Goal: Task Accomplishment & Management: Use online tool/utility

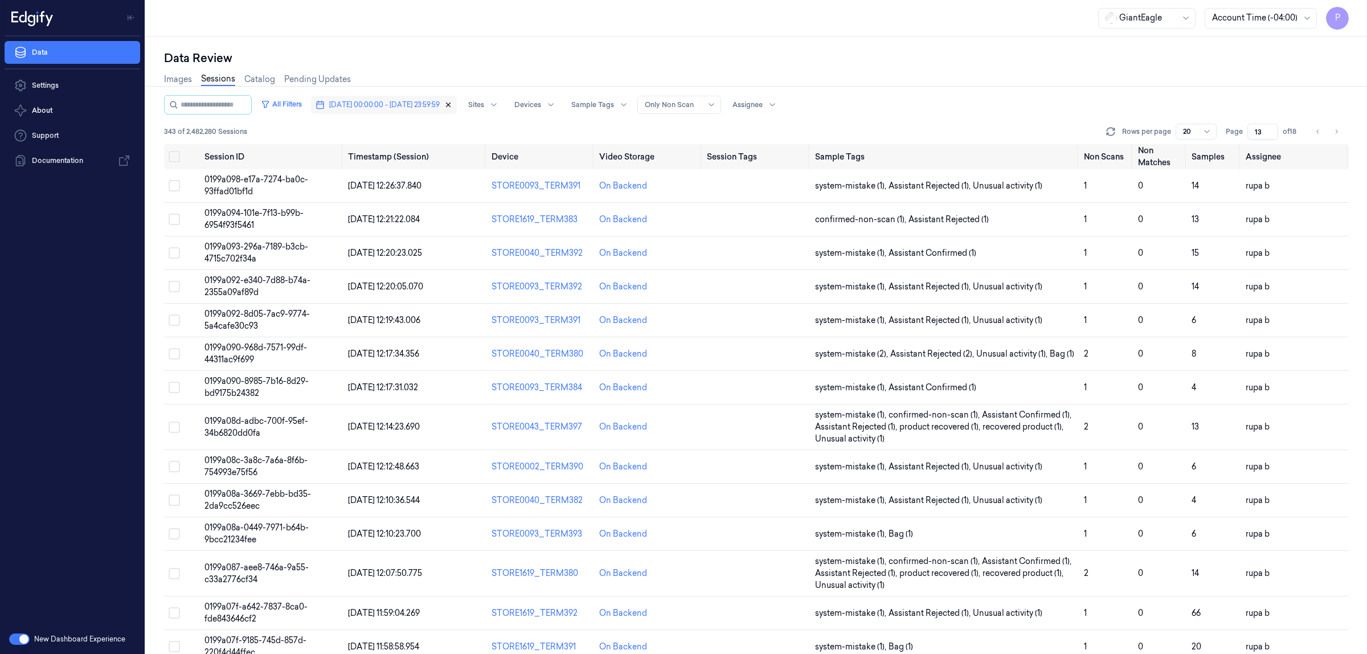
click at [452, 104] on icon "button" at bounding box center [448, 105] width 8 height 8
type input "1"
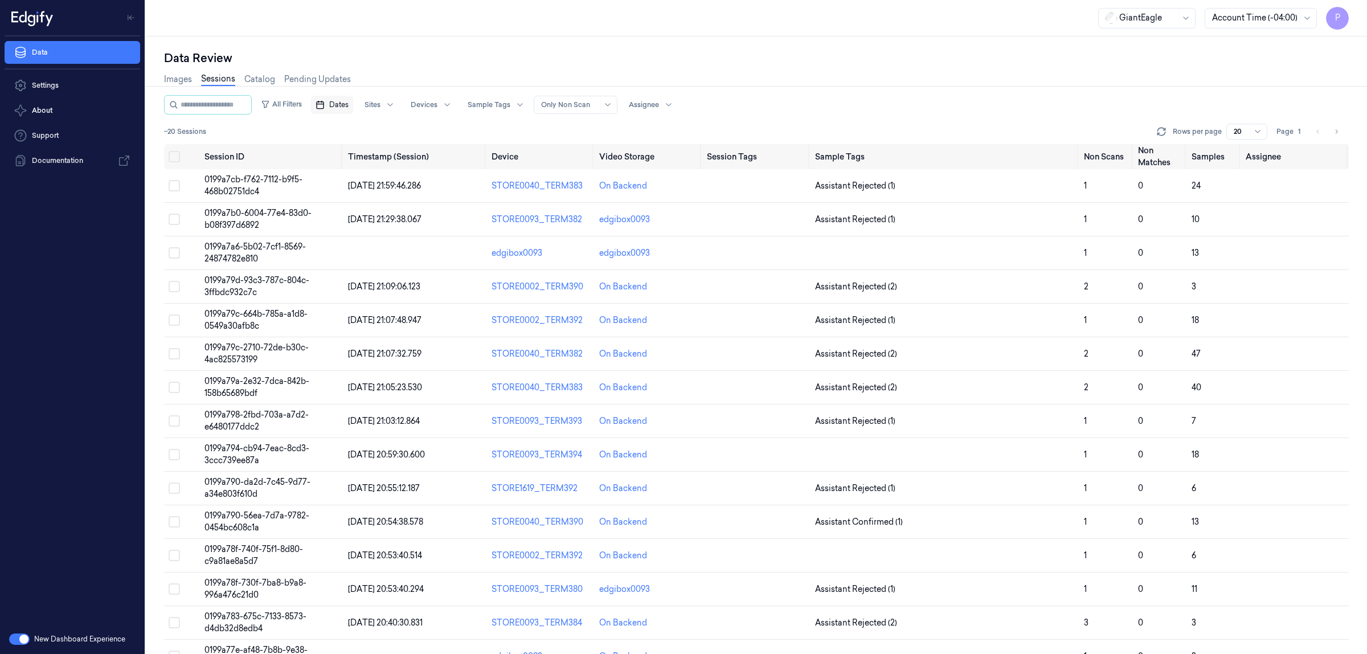
click at [348, 103] on span "Dates" at bounding box center [338, 105] width 19 height 10
click at [413, 177] on button "2" at bounding box center [412, 174] width 18 height 18
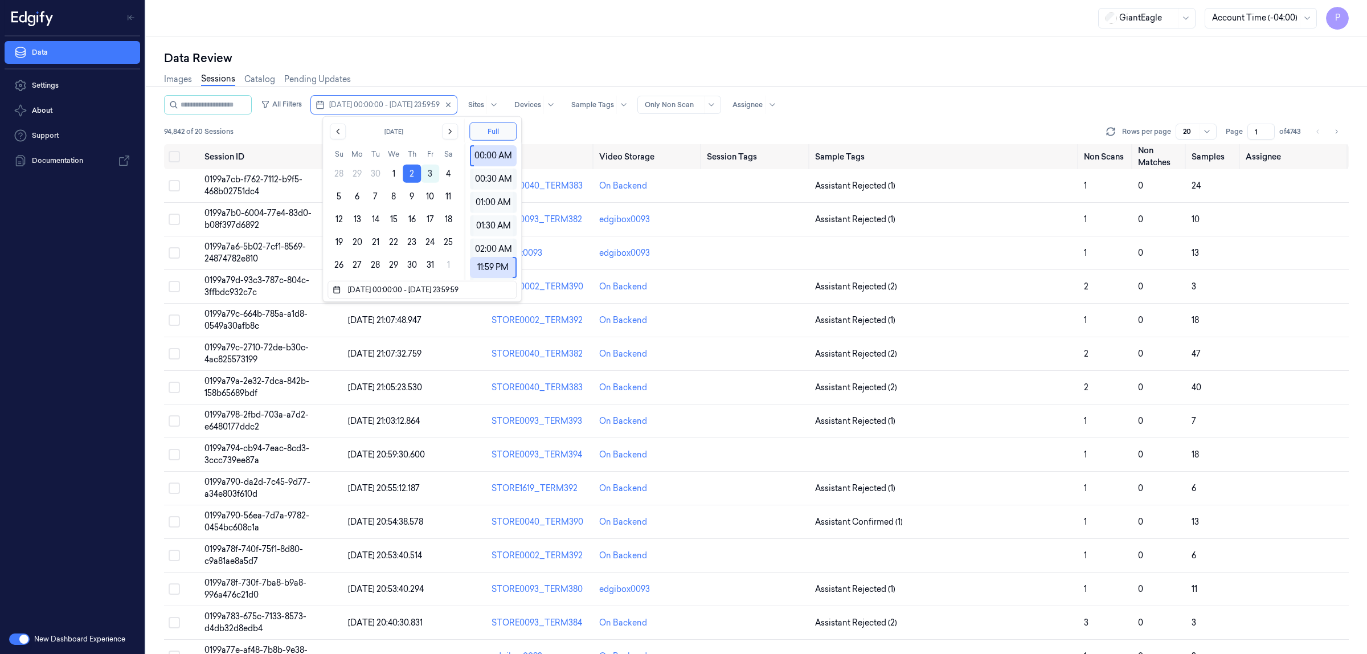
click at [509, 61] on div "Data Review" at bounding box center [756, 58] width 1184 height 16
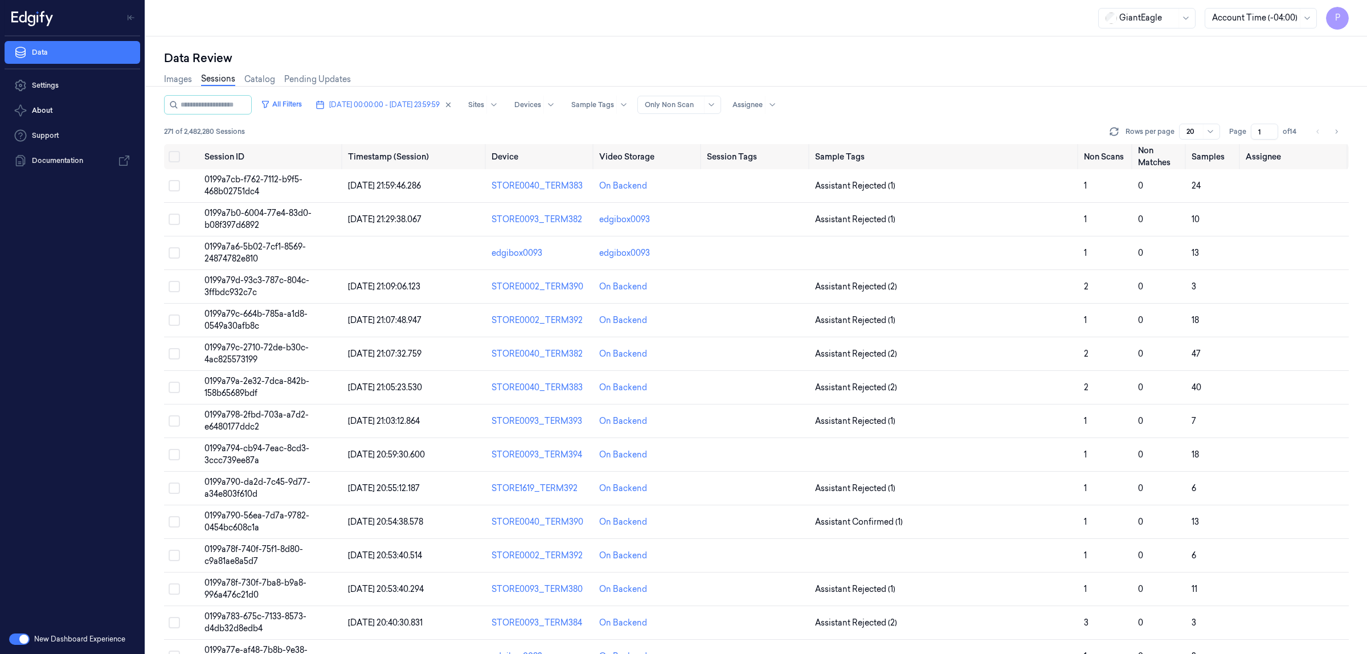
click at [1049, 71] on div "Images Sessions Catalog Pending Updates" at bounding box center [756, 80] width 1184 height 29
click at [1334, 132] on icon "Go to next page" at bounding box center [1335, 131] width 7 height 9
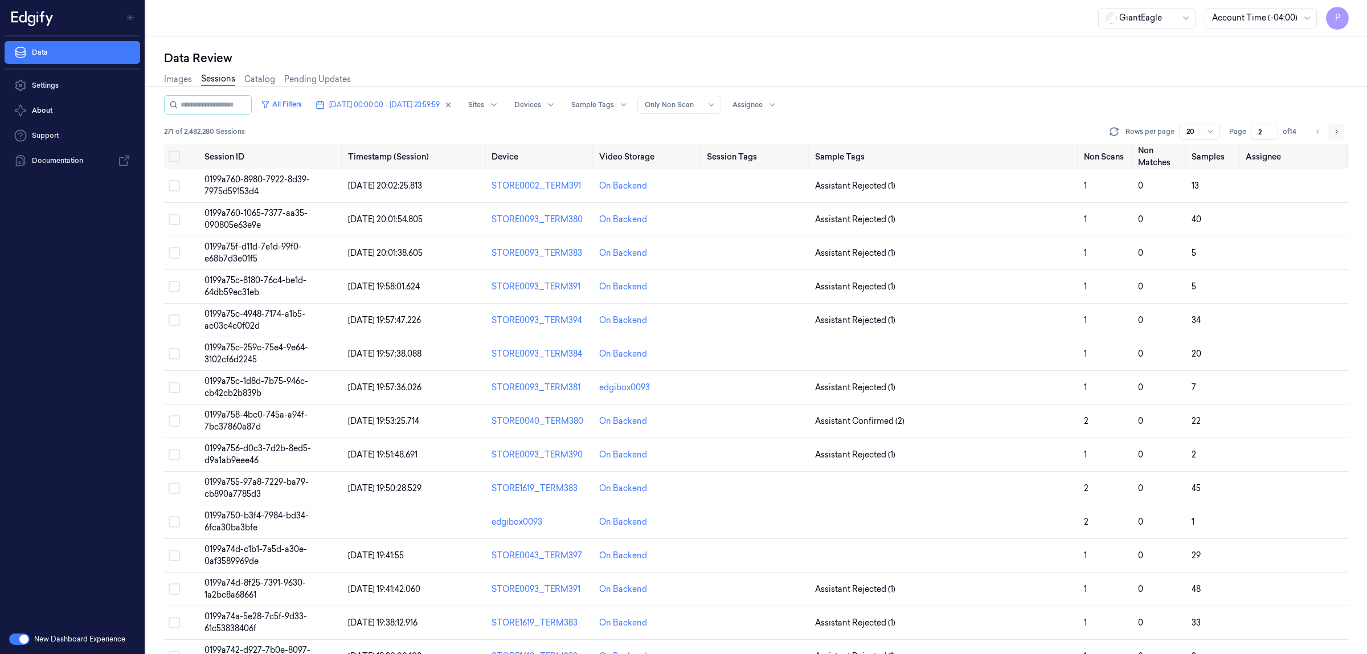
click at [1335, 132] on icon "Go to next page" at bounding box center [1335, 131] width 7 height 9
click at [1316, 130] on icon "Go to previous page" at bounding box center [1317, 131] width 7 height 9
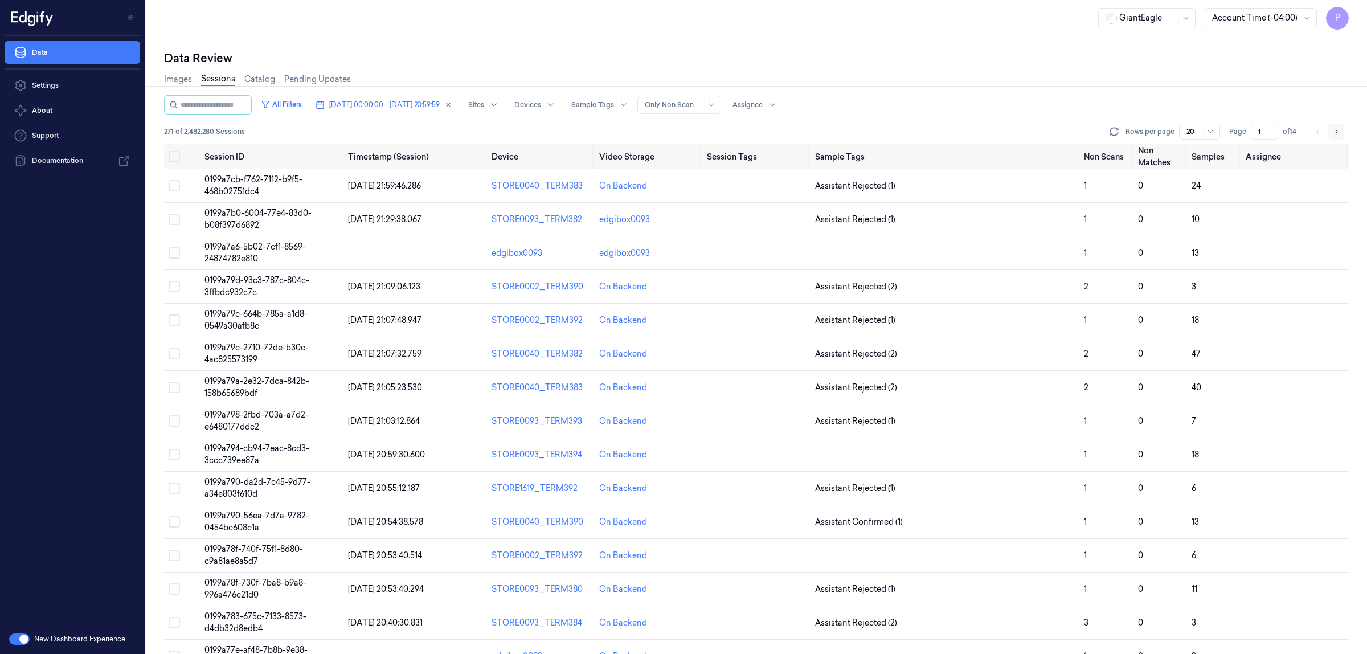
click at [1338, 129] on icon "Go to next page" at bounding box center [1335, 131] width 7 height 9
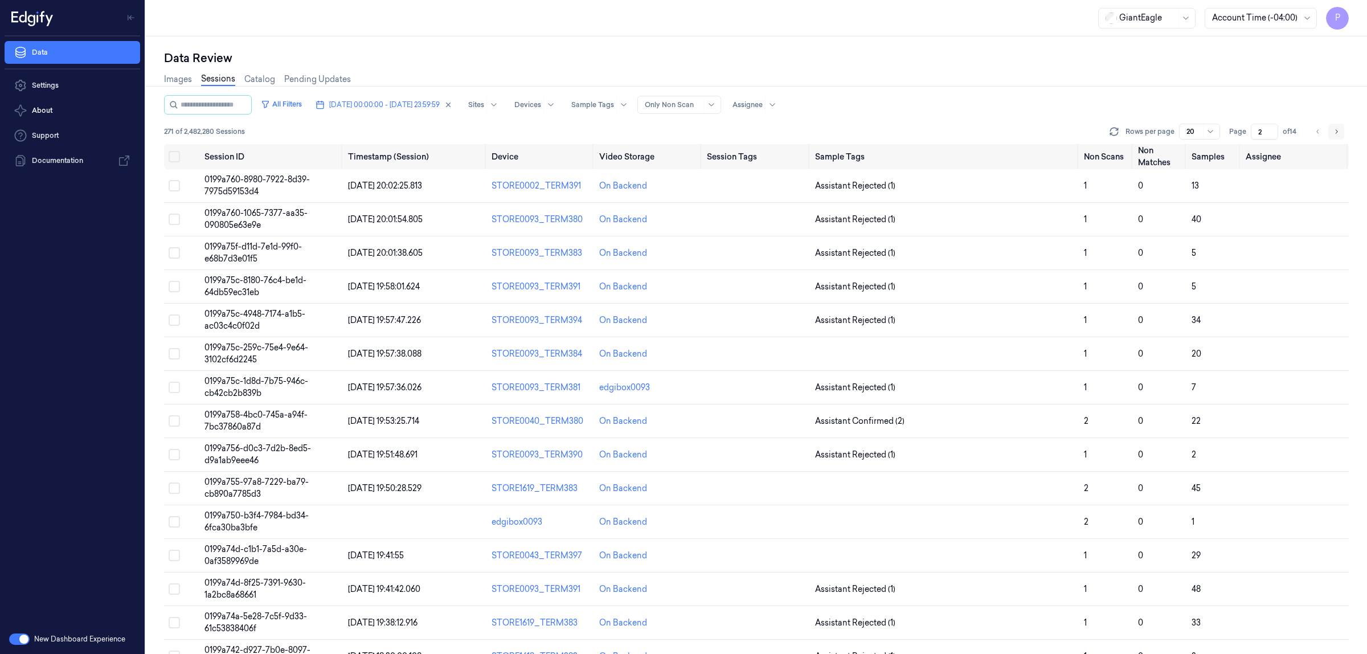
click at [1338, 132] on icon "Go to next page" at bounding box center [1335, 131] width 7 height 9
click at [1334, 132] on icon "Go to next page" at bounding box center [1335, 131] width 7 height 9
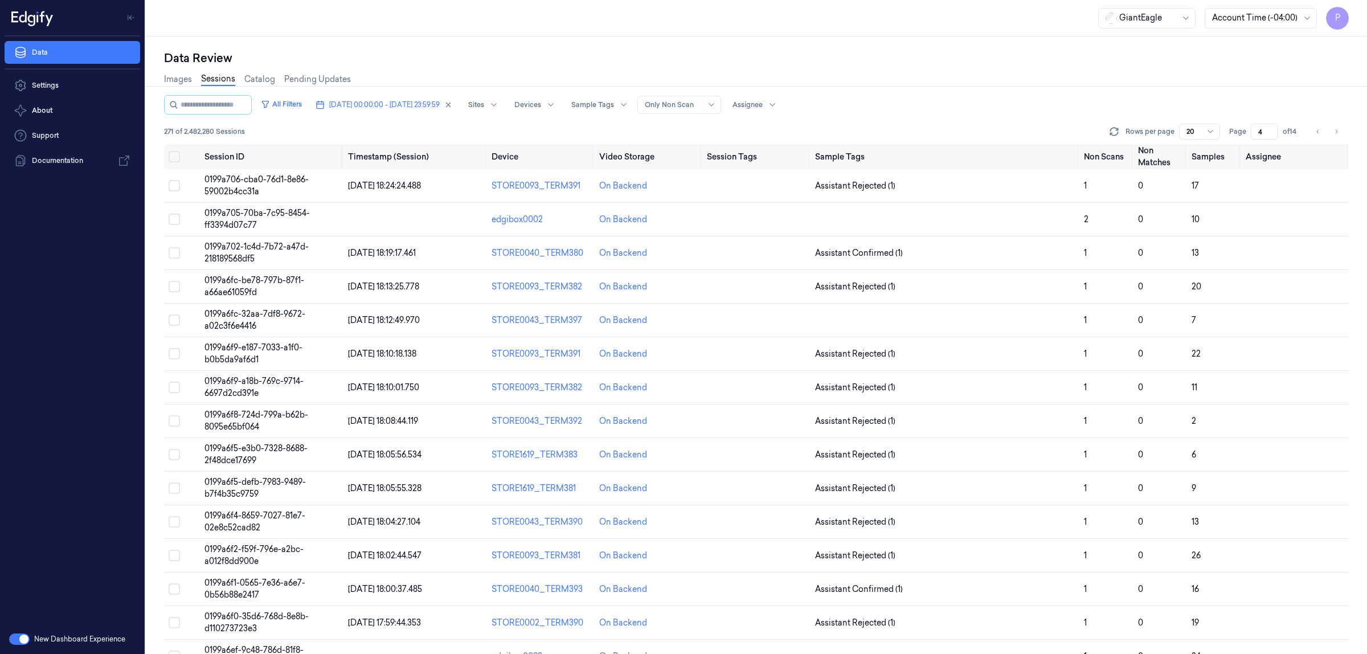
click at [985, 79] on div "Images Sessions Catalog Pending Updates" at bounding box center [756, 80] width 1184 height 29
click at [450, 104] on icon "button" at bounding box center [448, 105] width 4 height 4
type input "1"
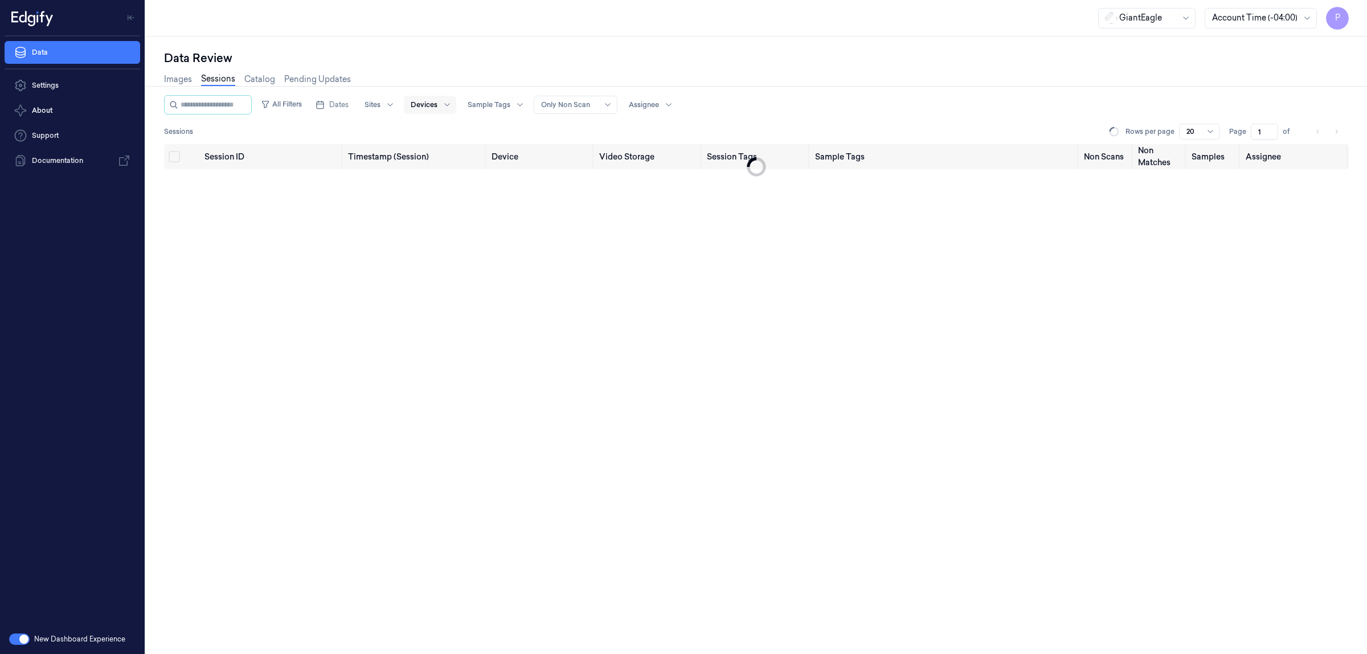
click at [429, 101] on div at bounding box center [424, 105] width 27 height 10
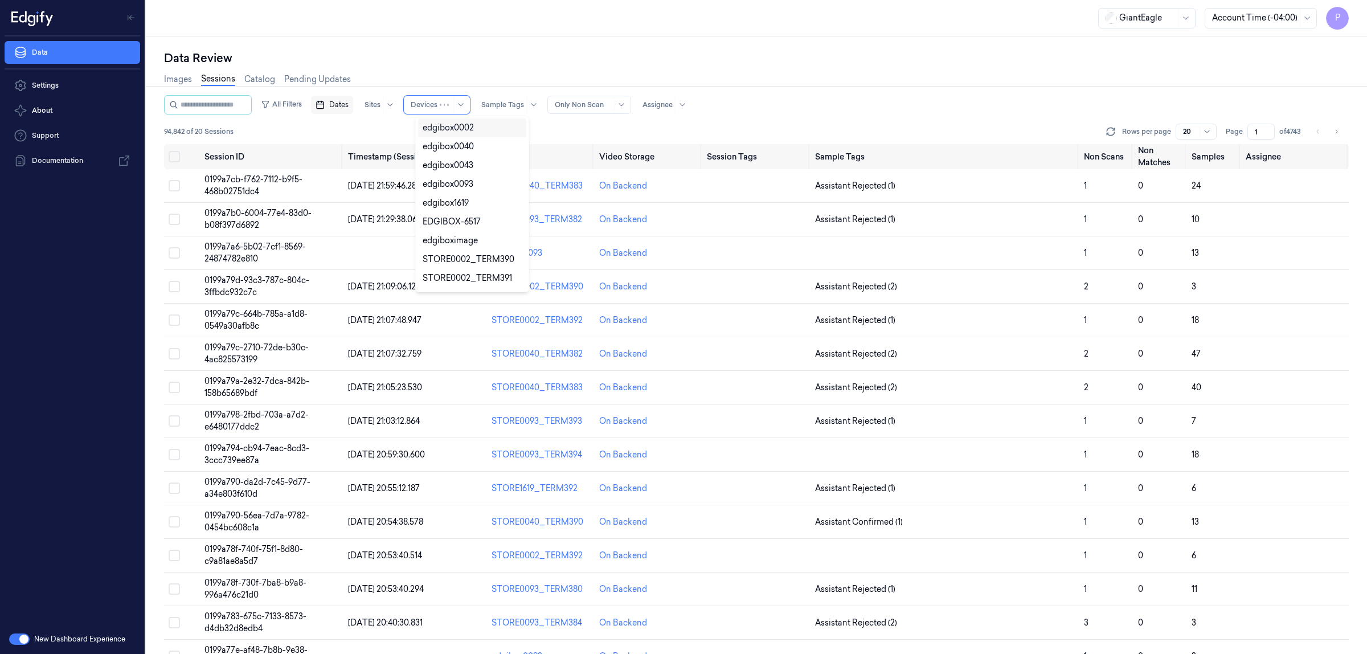
click at [346, 104] on span "Dates" at bounding box center [338, 105] width 19 height 10
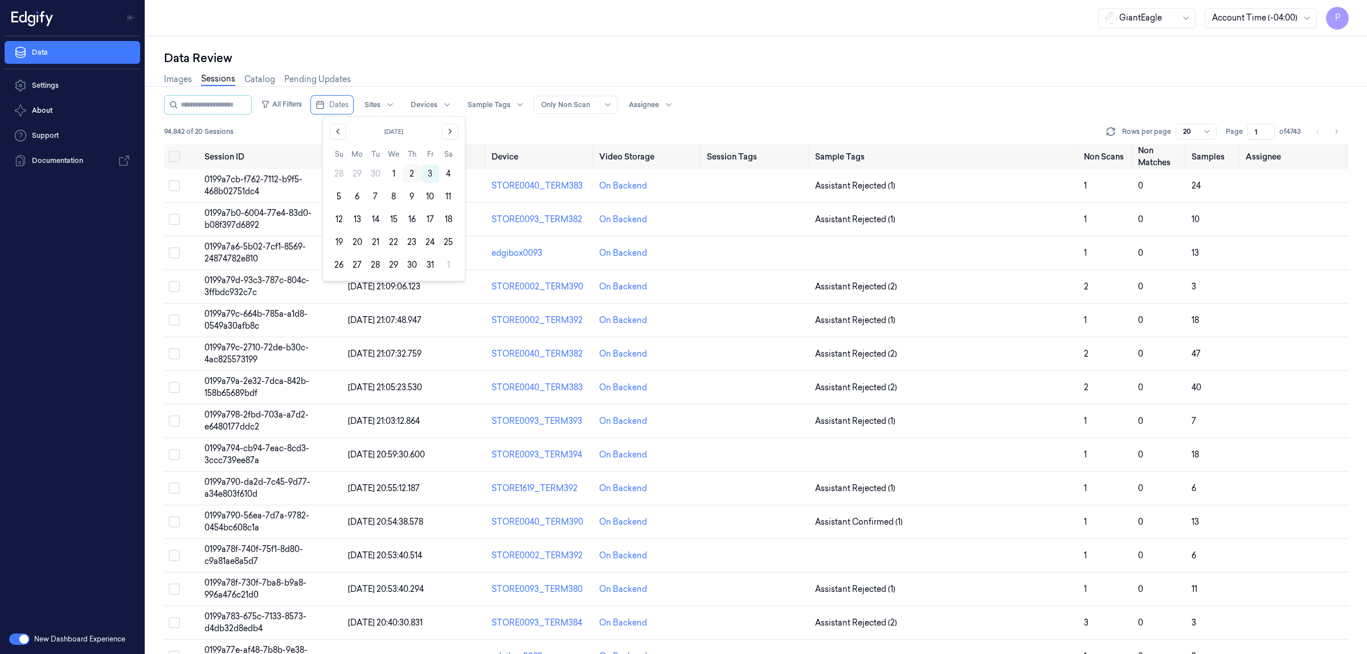
click at [403, 170] on button "2" at bounding box center [412, 174] width 18 height 18
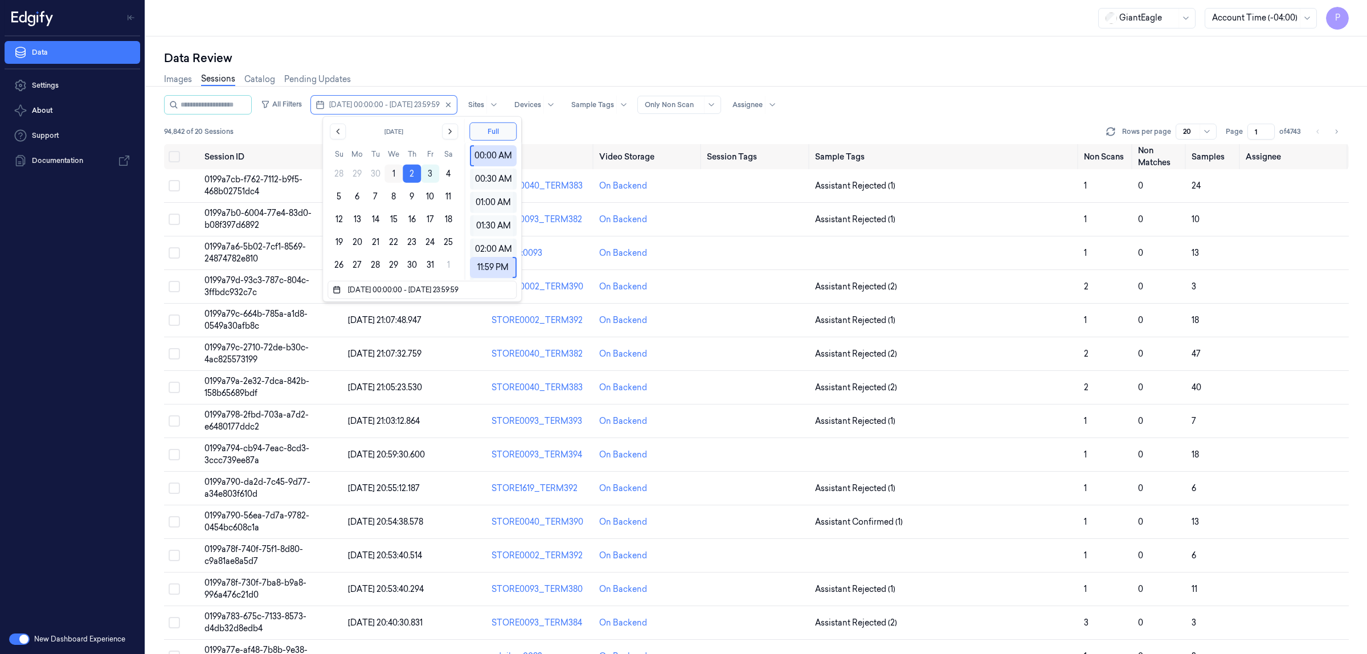
click at [391, 174] on button "1" at bounding box center [393, 174] width 18 height 18
click at [394, 174] on button "1" at bounding box center [393, 174] width 18 height 18
type input "[DATE] 00:00:00 - [DATE] 23:59:59"
click at [536, 53] on div "Data Review" at bounding box center [756, 58] width 1184 height 16
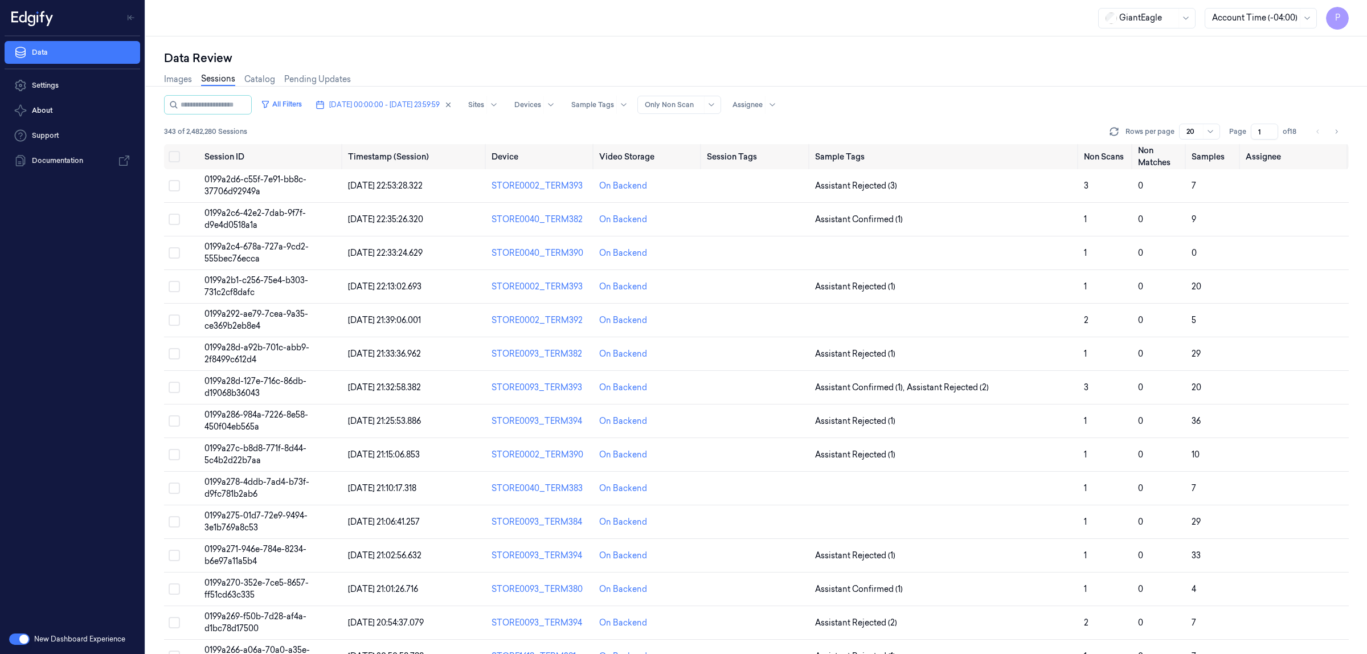
click at [1257, 133] on input "1" at bounding box center [1263, 132] width 27 height 16
click at [1186, 87] on div "Images Sessions Catalog Pending Updates" at bounding box center [756, 80] width 1184 height 29
click at [1334, 127] on icon "Go to next page" at bounding box center [1335, 131] width 7 height 9
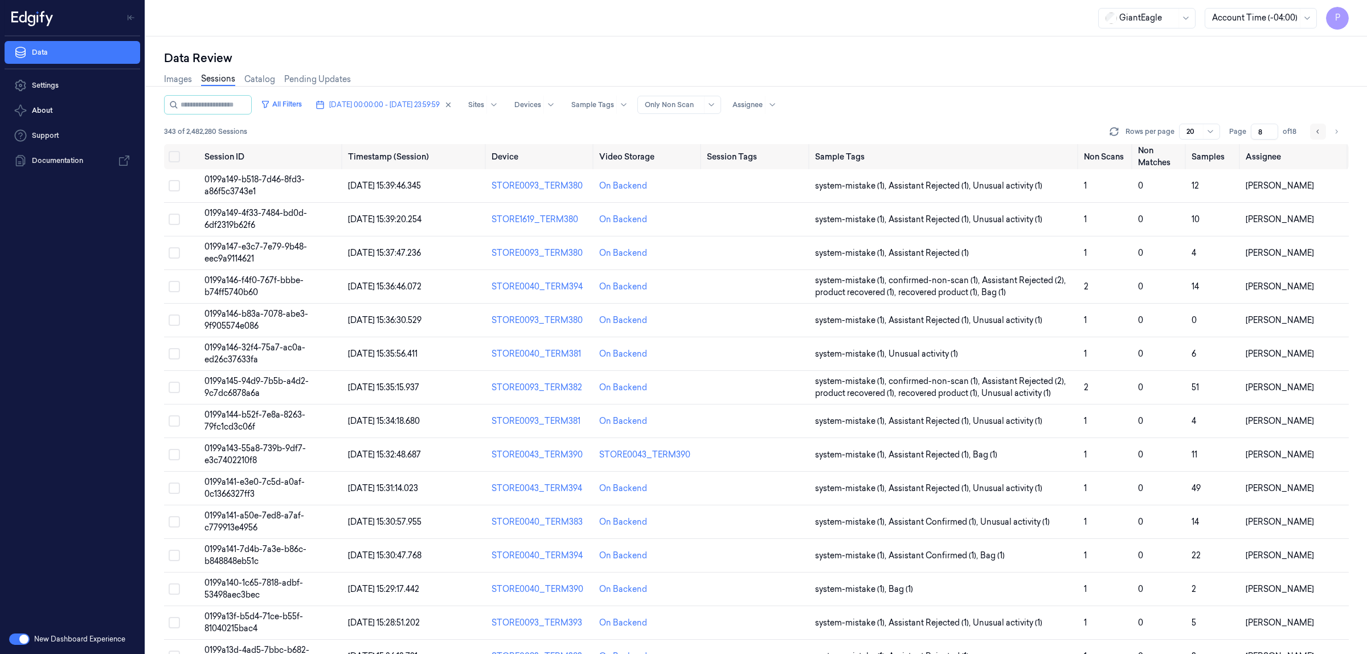
click at [1321, 134] on icon "Go to previous page" at bounding box center [1317, 131] width 7 height 9
type input "7"
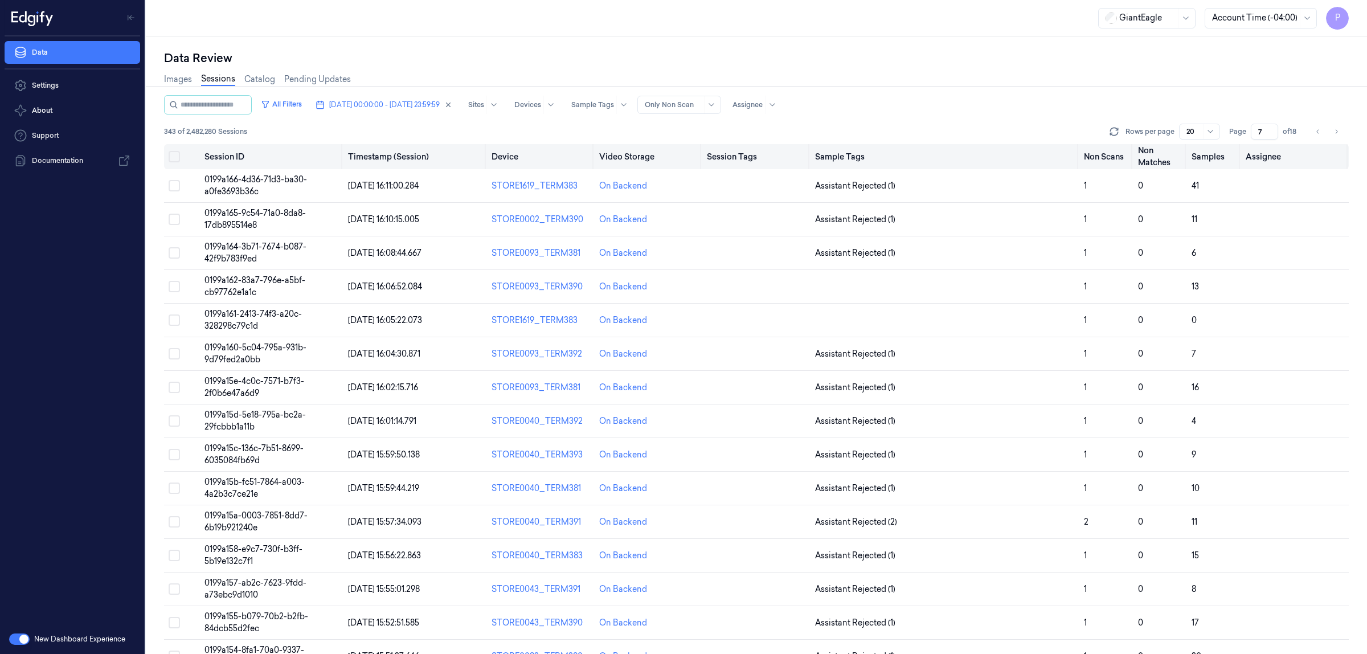
click at [179, 154] on button "Select all" at bounding box center [174, 156] width 11 height 11
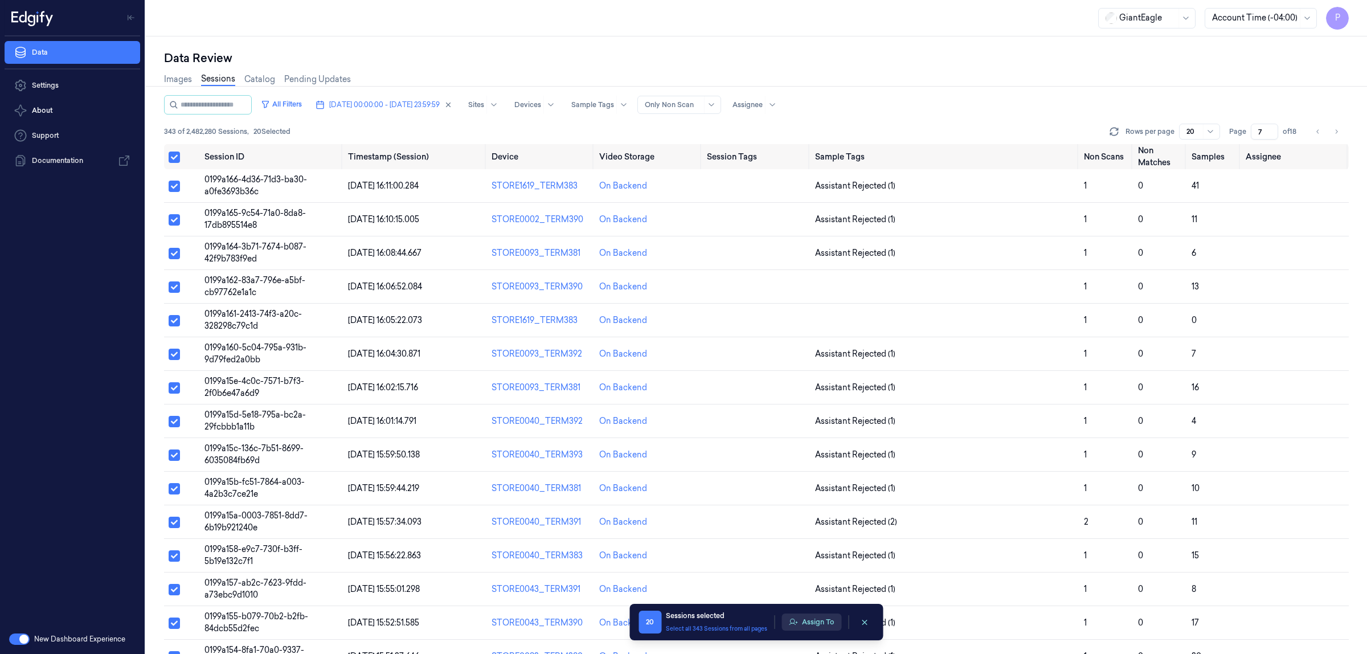
click at [823, 621] on button "Assign To" at bounding box center [811, 621] width 60 height 17
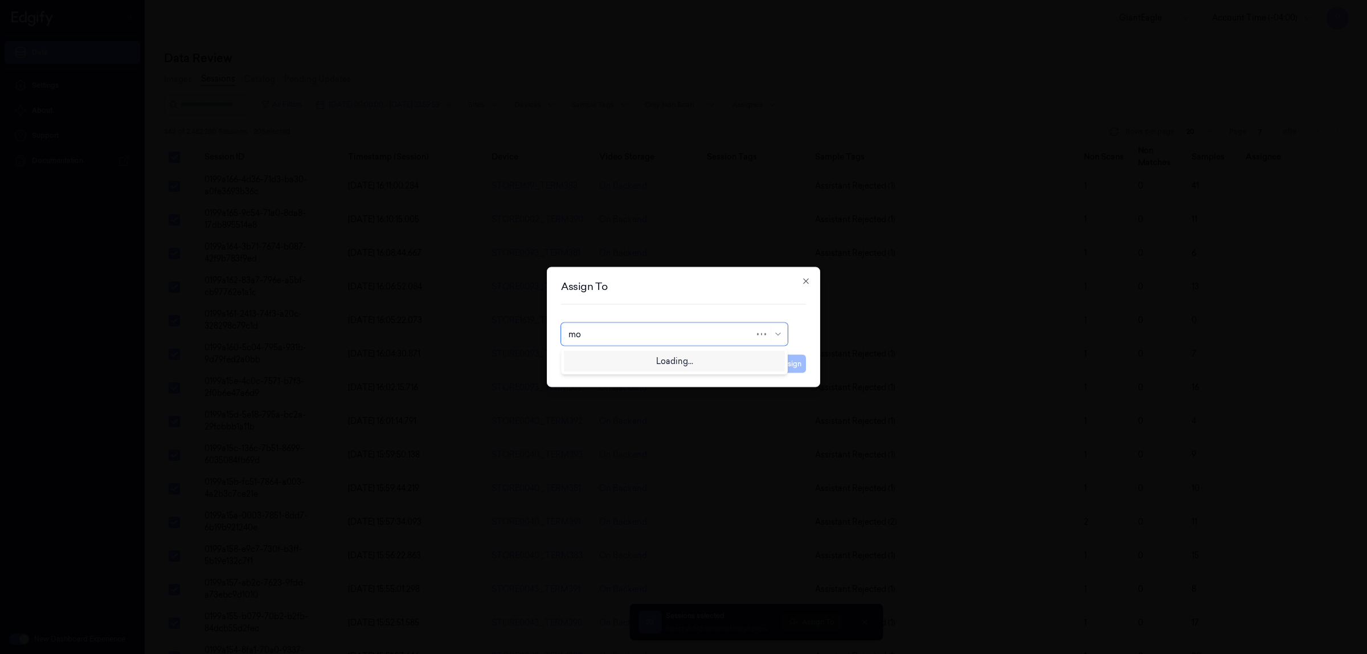
type input "moh"
click at [616, 362] on div "[PERSON_NAME]" at bounding box center [674, 360] width 212 height 12
click at [786, 366] on button "Assign" at bounding box center [789, 364] width 31 height 18
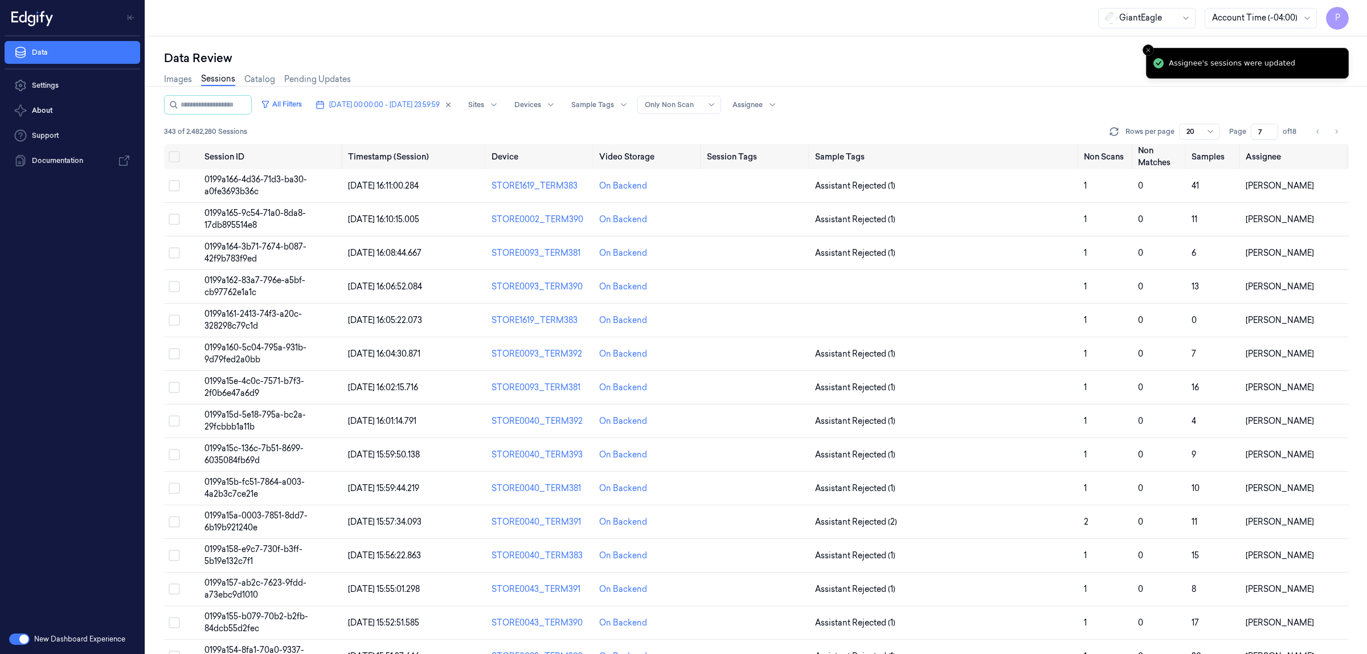
click at [1066, 87] on div "Images Sessions Catalog Pending Updates" at bounding box center [756, 80] width 1184 height 29
click at [1320, 129] on icon "Go to previous page" at bounding box center [1317, 131] width 7 height 9
type input "6"
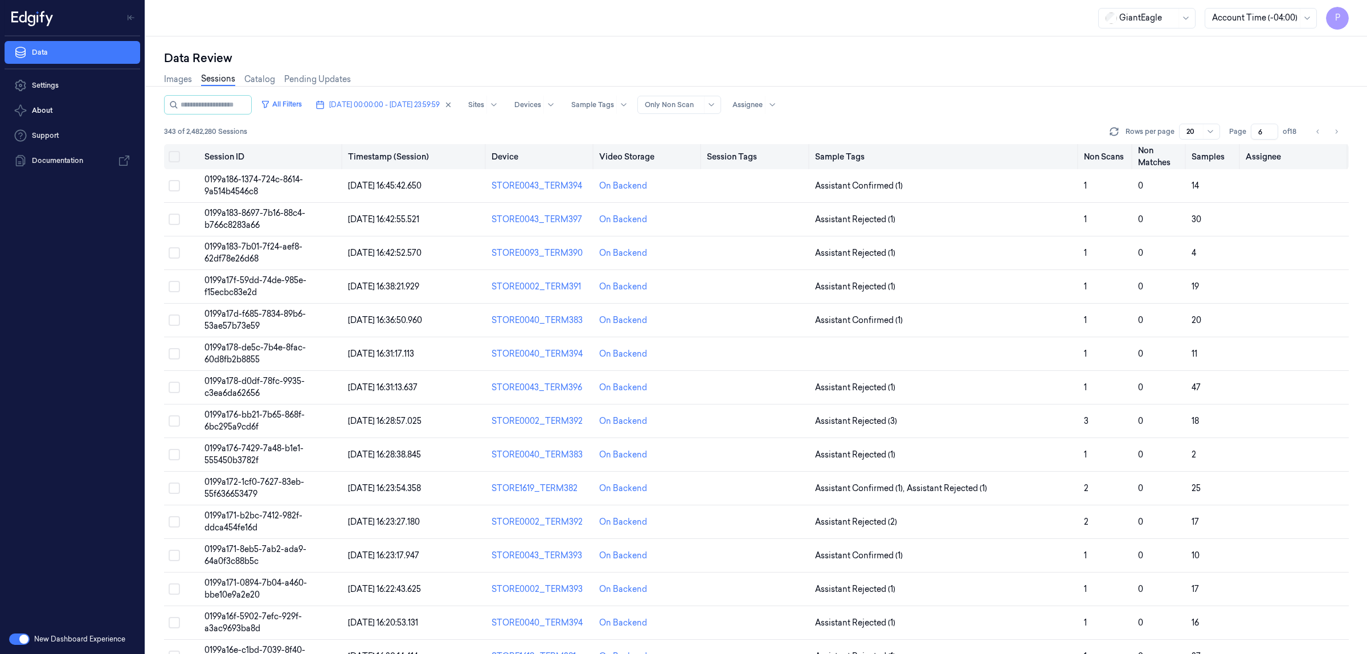
click at [175, 155] on button "Select all" at bounding box center [174, 156] width 11 height 11
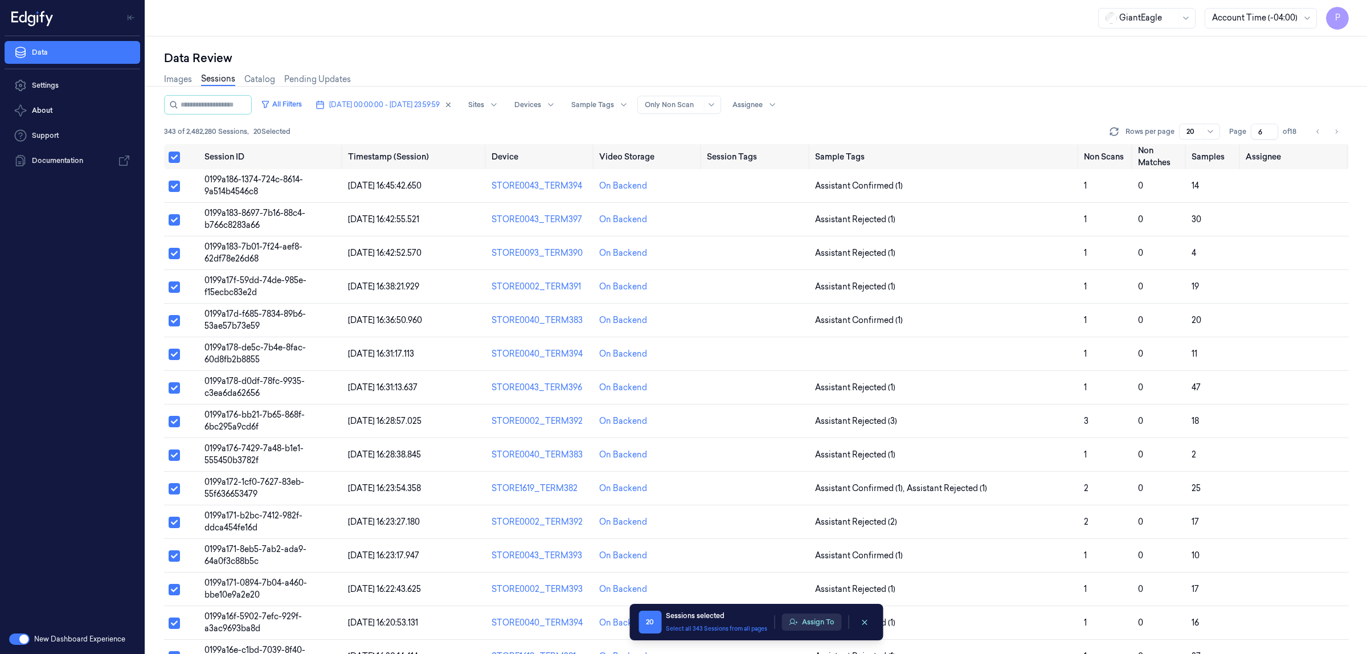
click at [801, 618] on button "Assign To" at bounding box center [811, 621] width 60 height 17
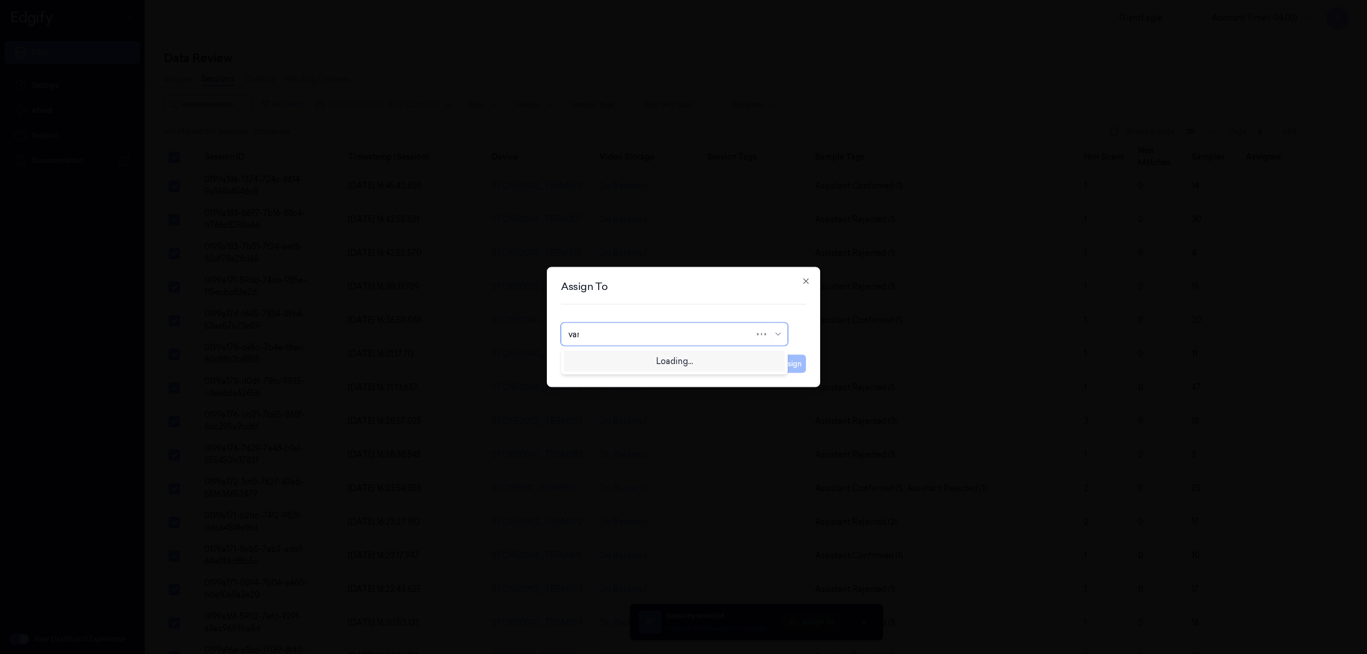
type input "vars"
click at [615, 385] on div "[PERSON_NAME] g" at bounding box center [674, 379] width 221 height 19
click at [795, 368] on button "Assign" at bounding box center [789, 364] width 31 height 18
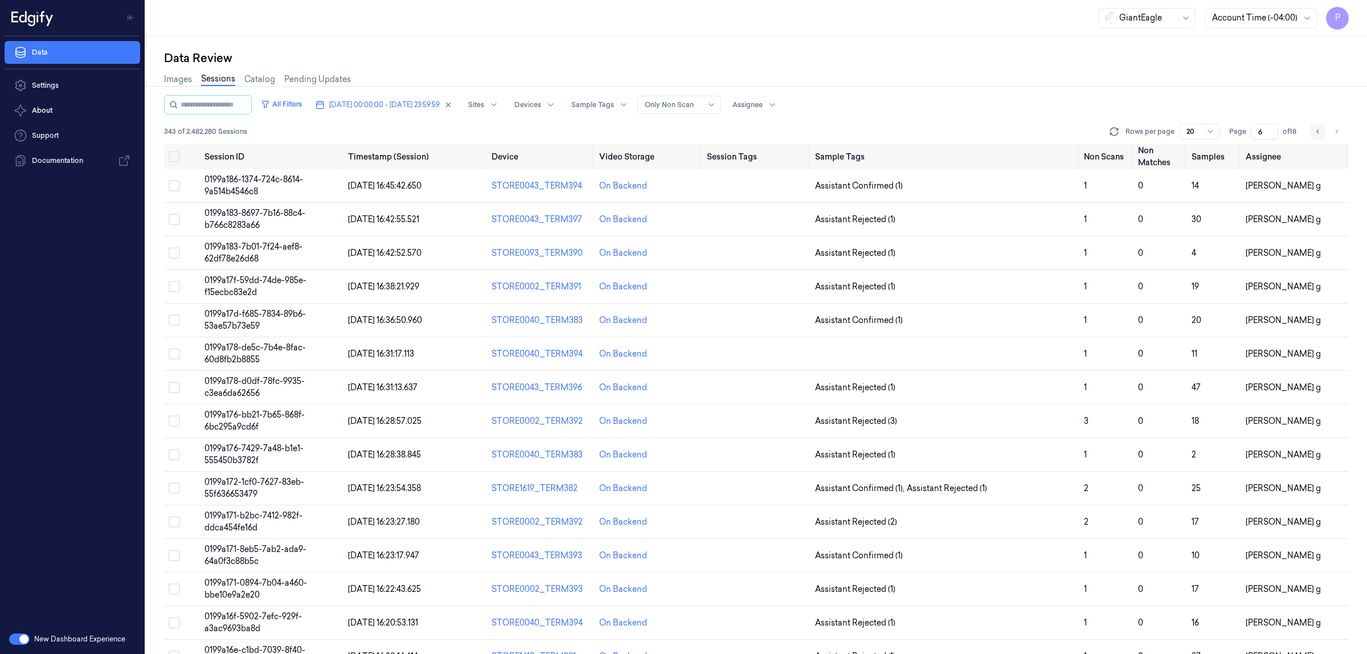
click at [1321, 135] on icon "Go to previous page" at bounding box center [1317, 131] width 7 height 9
type input "5"
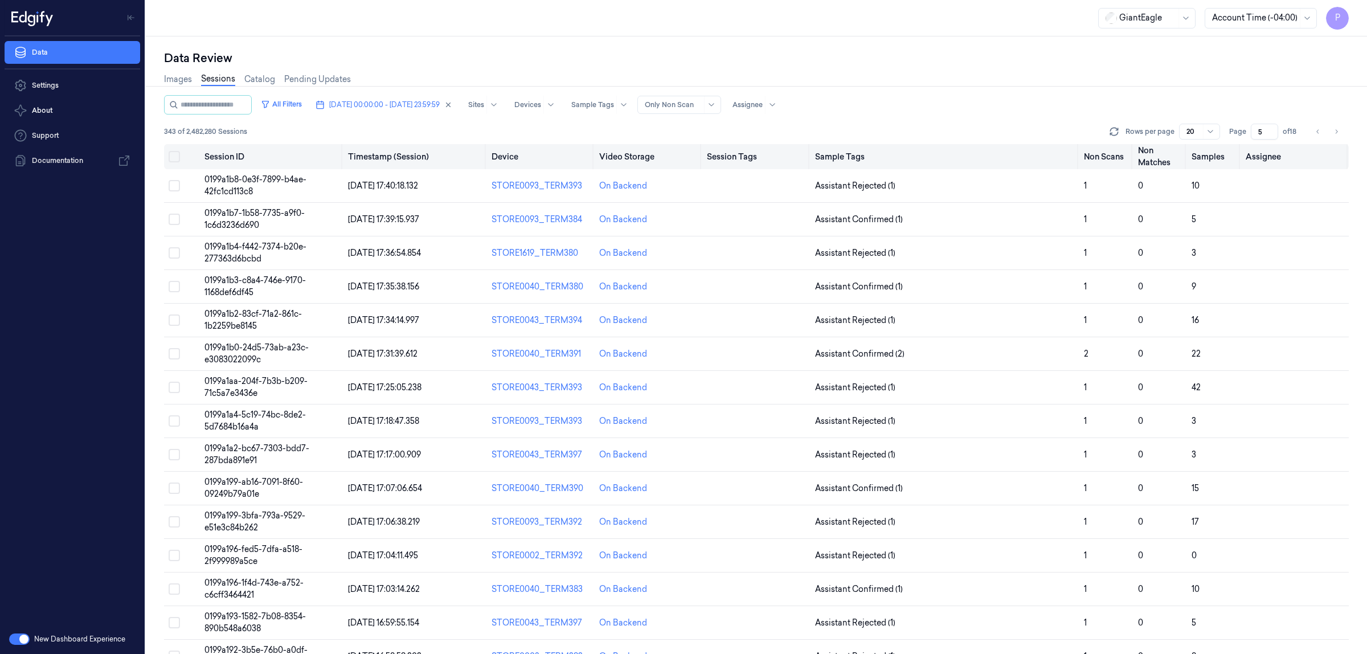
click at [175, 154] on button "Select all" at bounding box center [174, 156] width 11 height 11
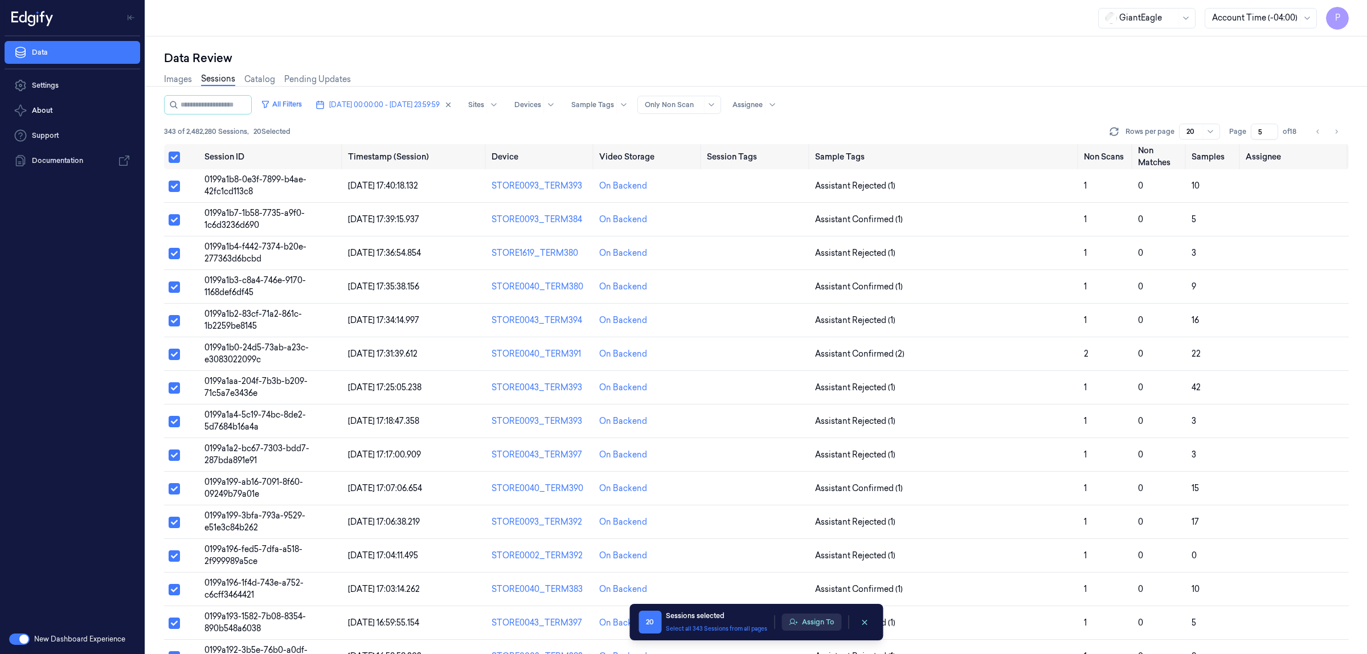
click at [813, 622] on button "Assign To" at bounding box center [811, 621] width 60 height 17
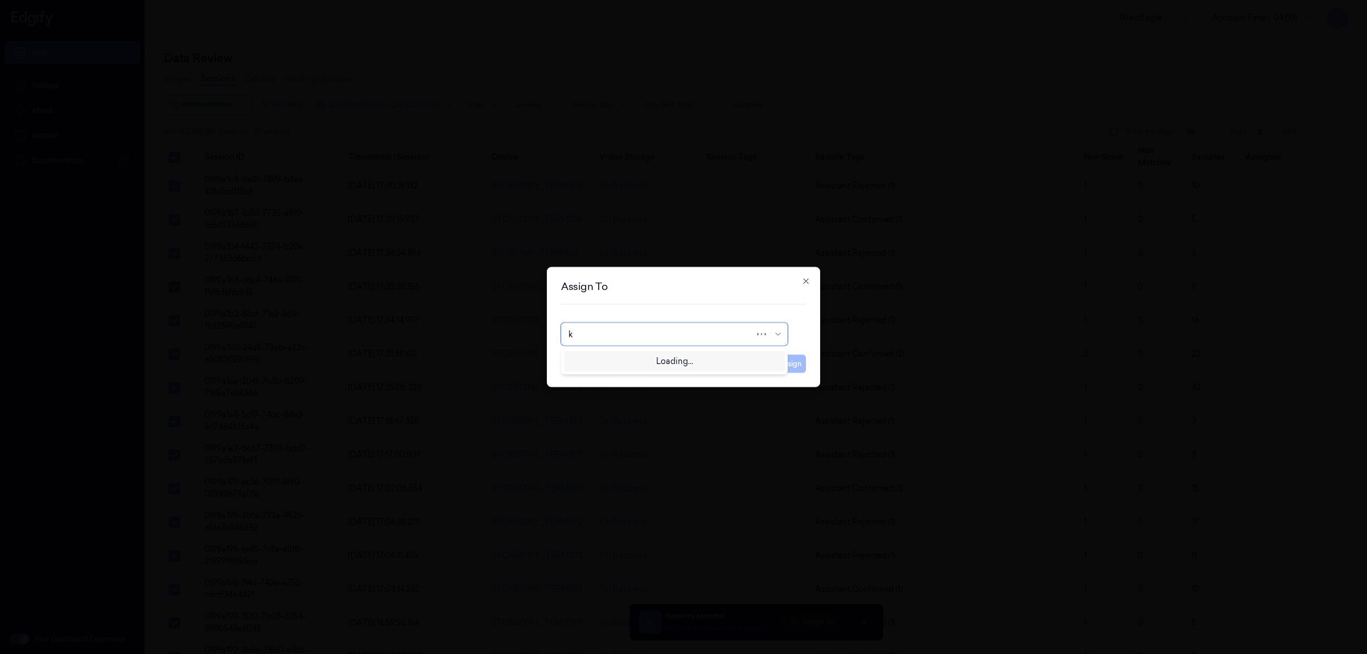
type input "ko"
drag, startPoint x: 593, startPoint y: 357, endPoint x: 676, endPoint y: 366, distance: 83.6
click at [594, 357] on div "korisetty prem" at bounding box center [595, 360] width 55 height 12
click at [787, 363] on button "Assign" at bounding box center [789, 364] width 31 height 18
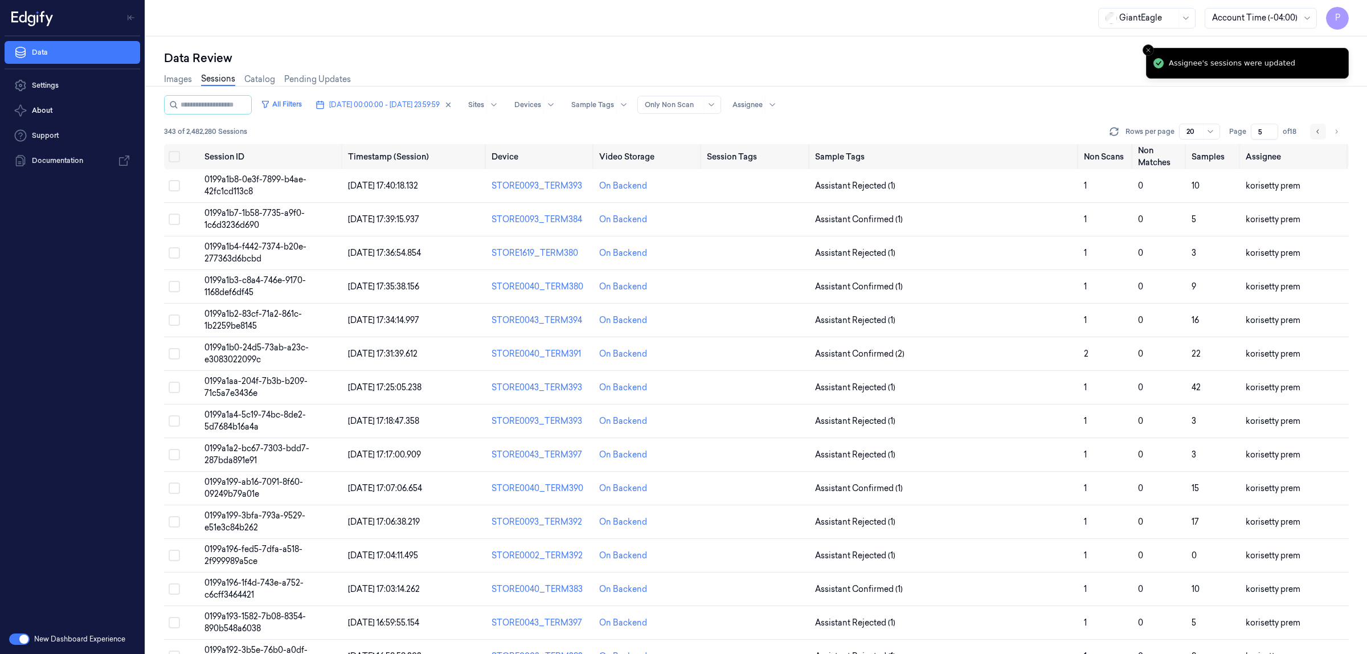
click at [1317, 134] on icon "Go to previous page" at bounding box center [1317, 131] width 7 height 9
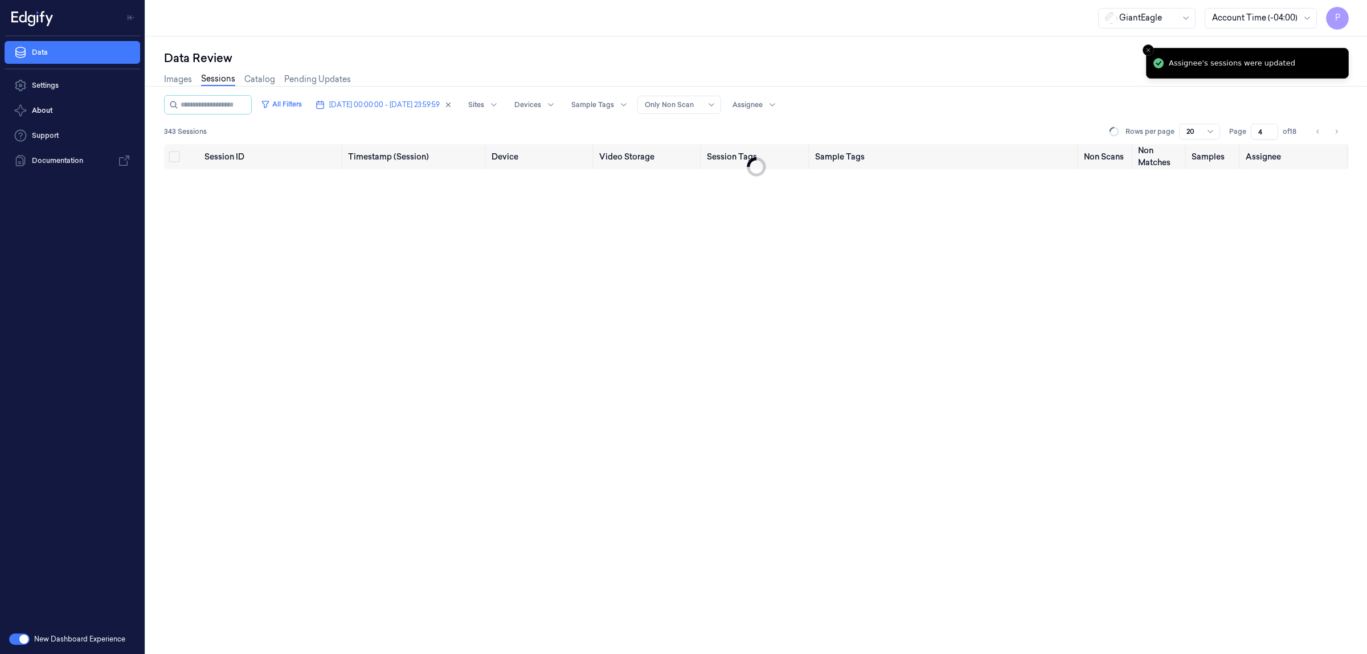
click at [1082, 71] on div "Images Sessions Catalog Pending Updates" at bounding box center [756, 80] width 1184 height 29
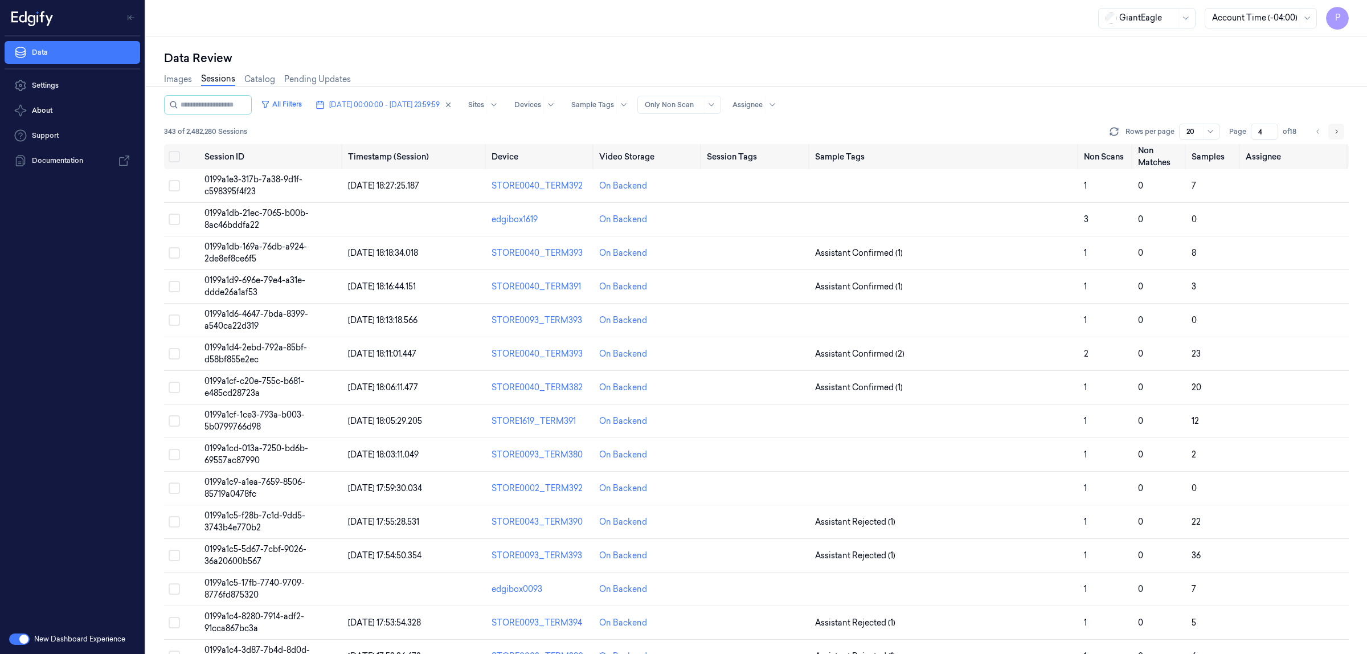
click at [1334, 133] on icon "Go to next page" at bounding box center [1335, 131] width 7 height 9
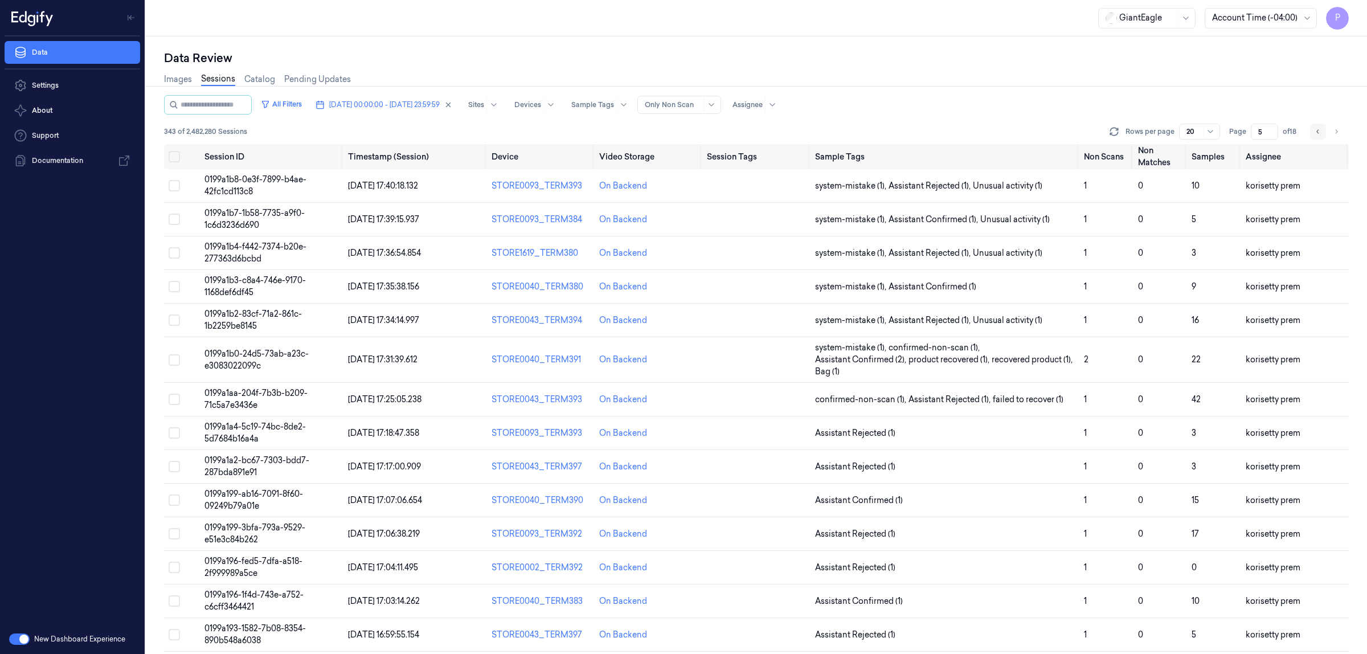
click at [1319, 135] on icon "Go to previous page" at bounding box center [1317, 131] width 7 height 9
type input "4"
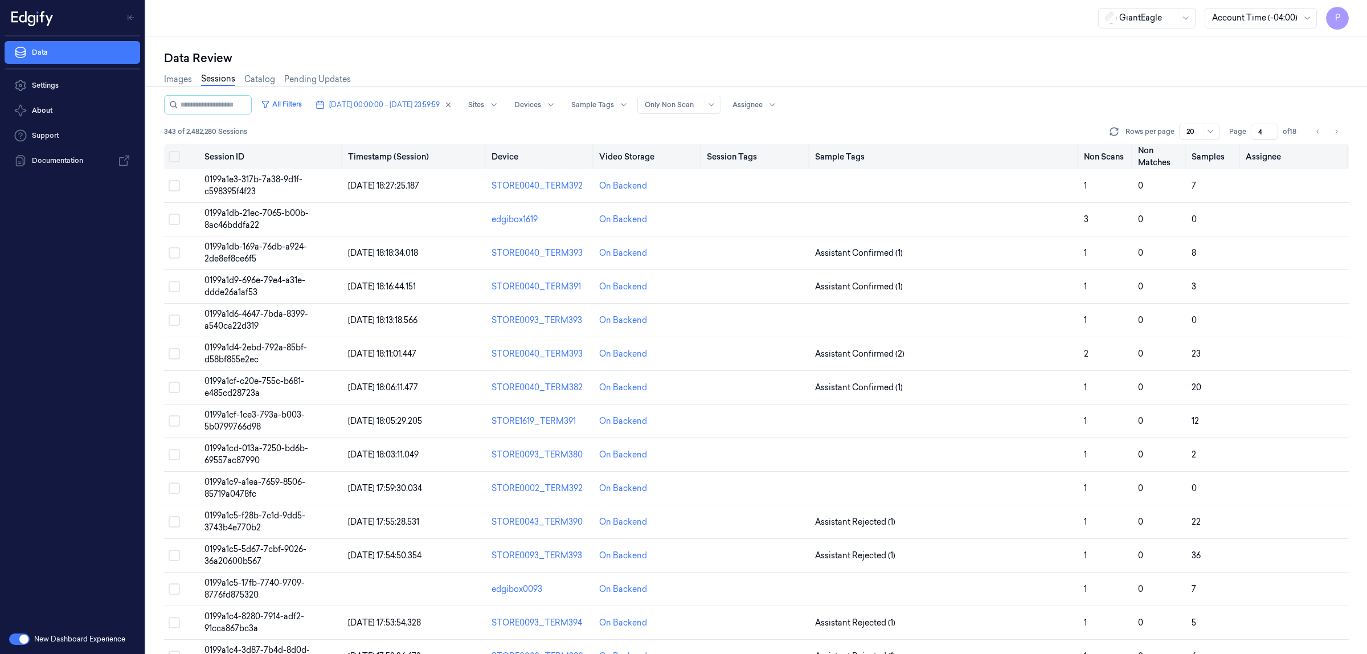
click at [174, 157] on button "Select all" at bounding box center [174, 156] width 11 height 11
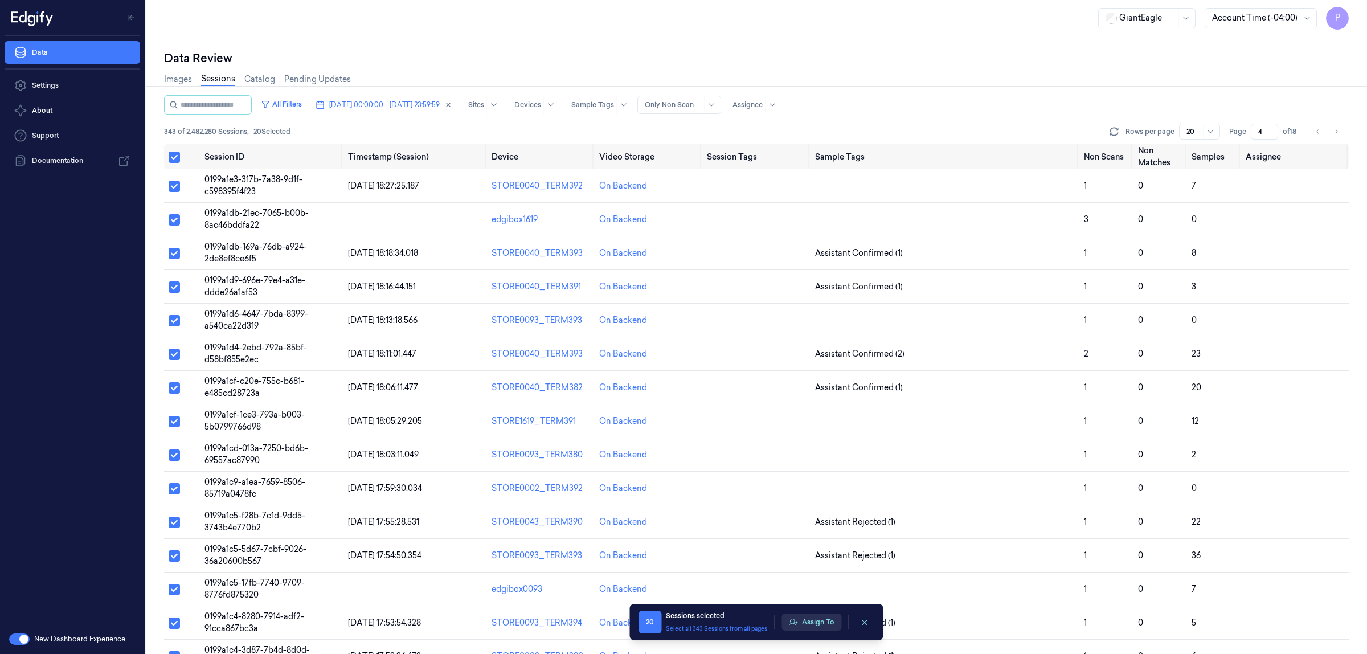
click at [815, 617] on button "Assign To" at bounding box center [811, 621] width 60 height 17
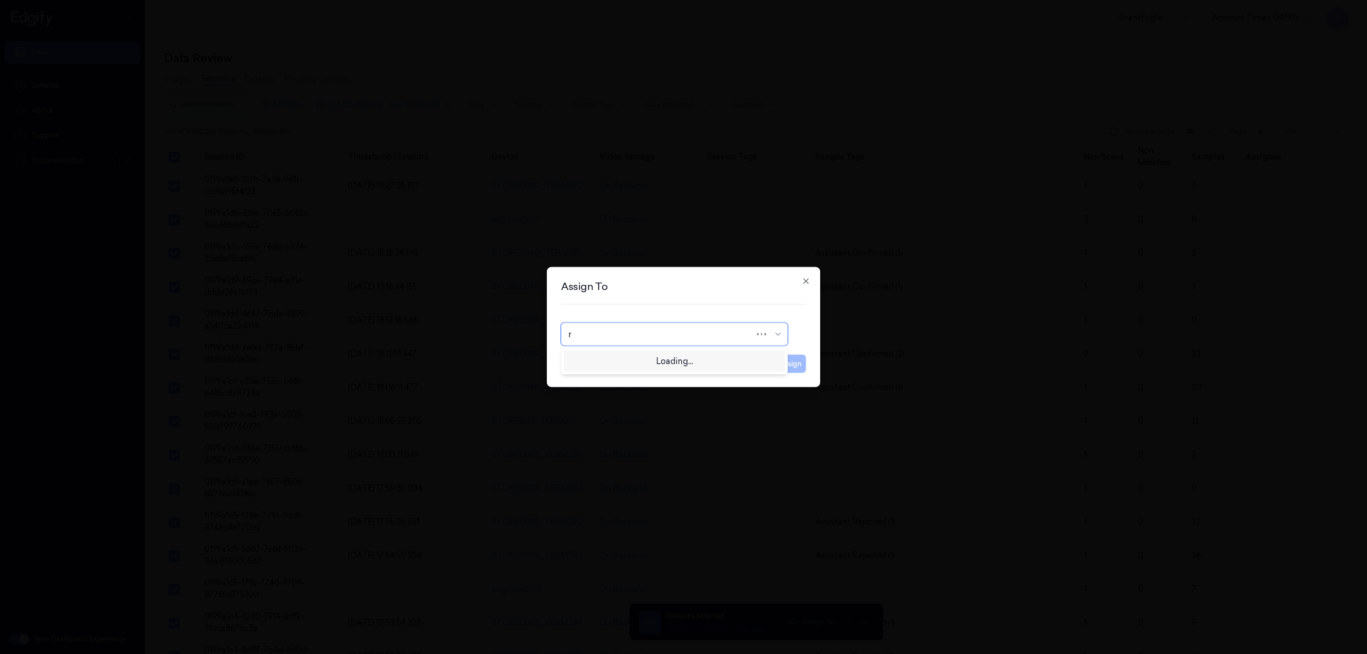
type input "ru"
click at [659, 356] on div "rupa b" at bounding box center [674, 360] width 212 height 12
click at [798, 368] on button "Assign" at bounding box center [789, 364] width 31 height 18
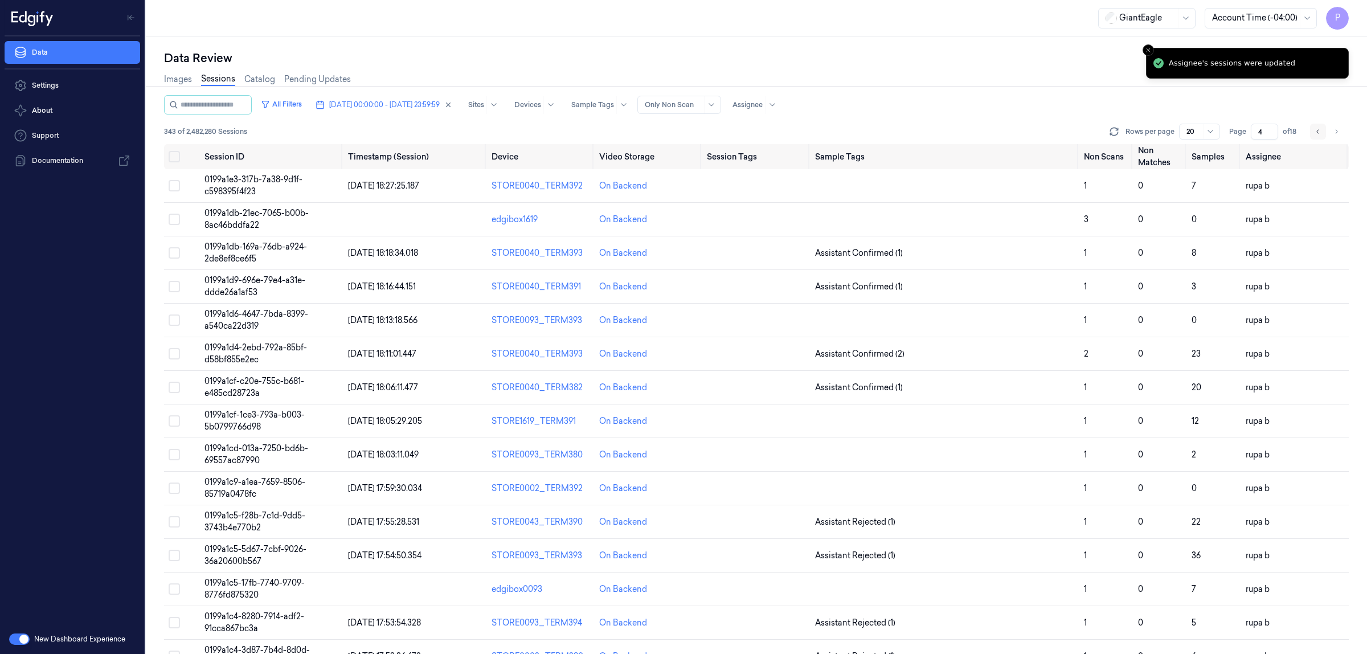
click at [1314, 131] on icon "Go to previous page" at bounding box center [1317, 131] width 7 height 9
type input "3"
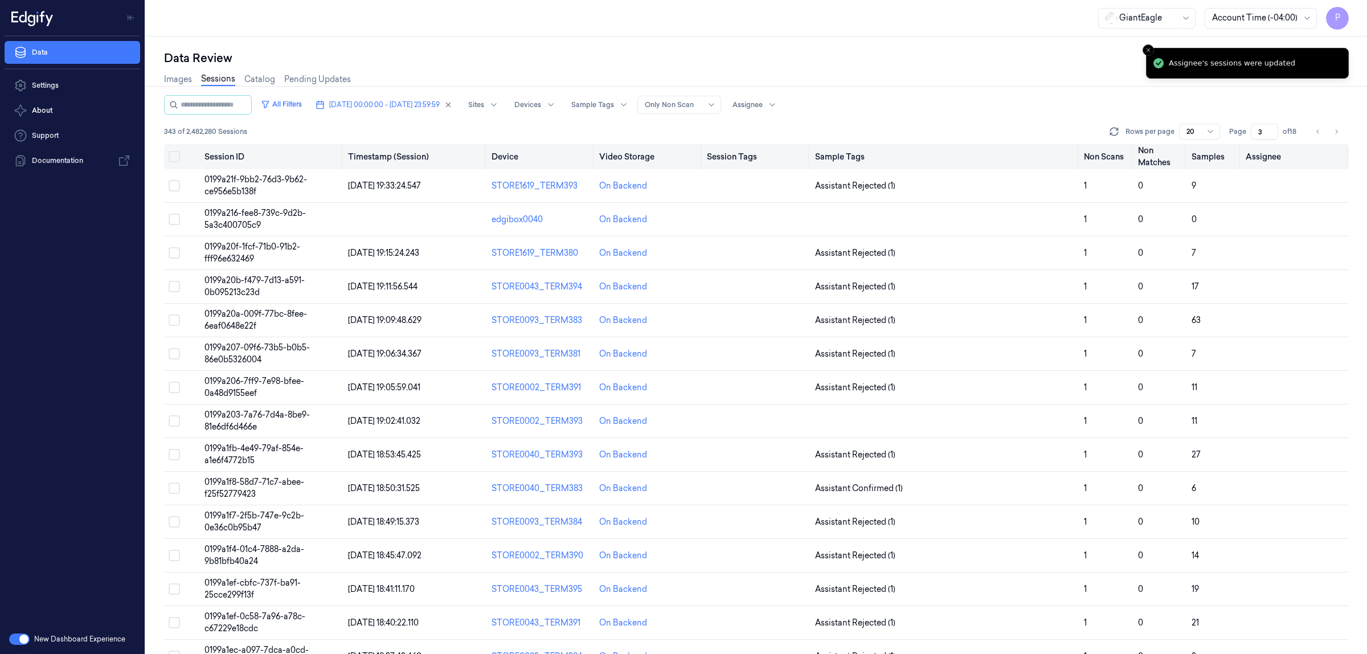
click at [175, 160] on button "Select all" at bounding box center [174, 156] width 11 height 11
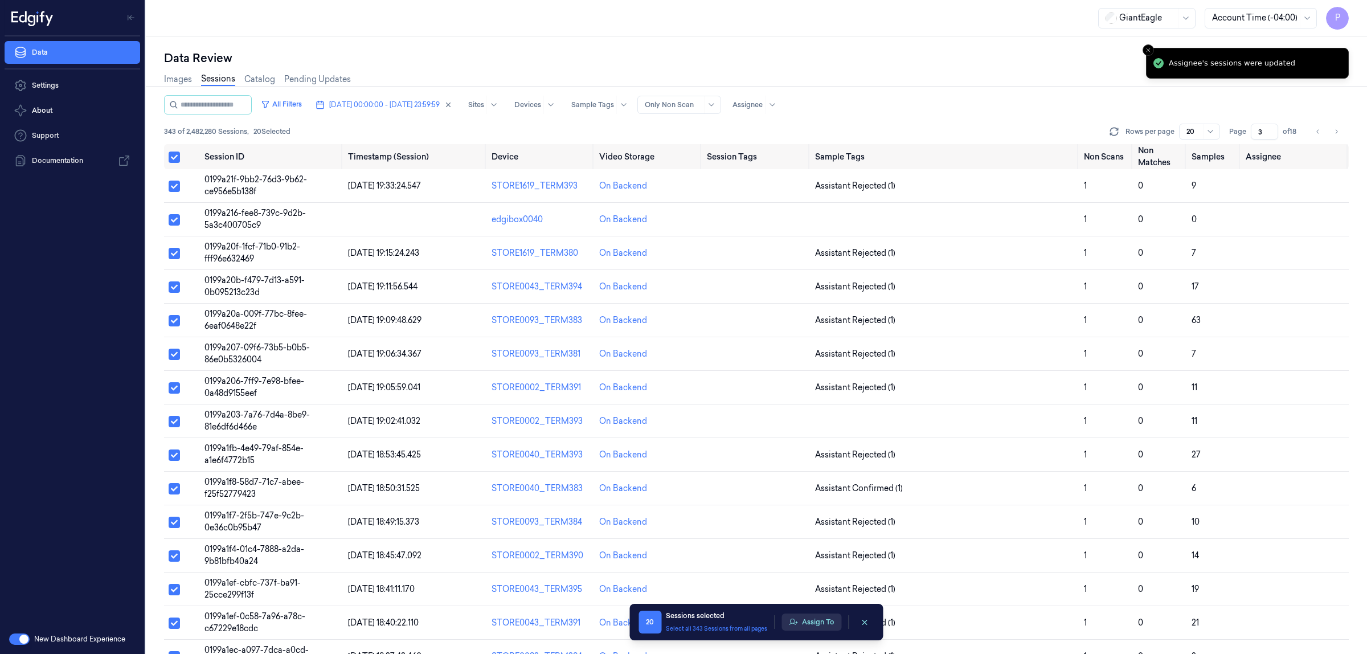
click at [821, 625] on button "Assign To" at bounding box center [811, 621] width 60 height 17
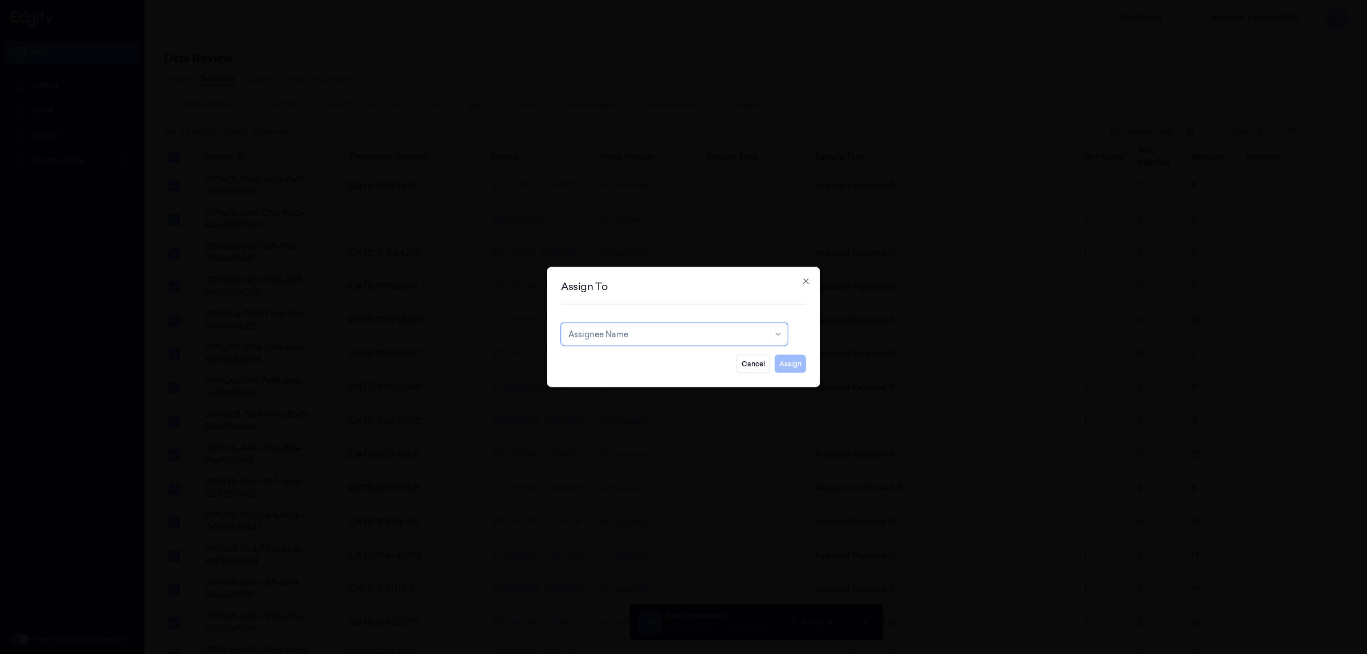
click at [653, 338] on div at bounding box center [668, 334] width 200 height 12
type input "vars"
click at [616, 379] on div "[PERSON_NAME] g" at bounding box center [674, 379] width 212 height 12
click at [799, 373] on div "Assign To option [PERSON_NAME] g, selected. [PERSON_NAME] g Cancel Assign Close" at bounding box center [683, 327] width 273 height 120
click at [795, 363] on button "Assign" at bounding box center [789, 364] width 31 height 18
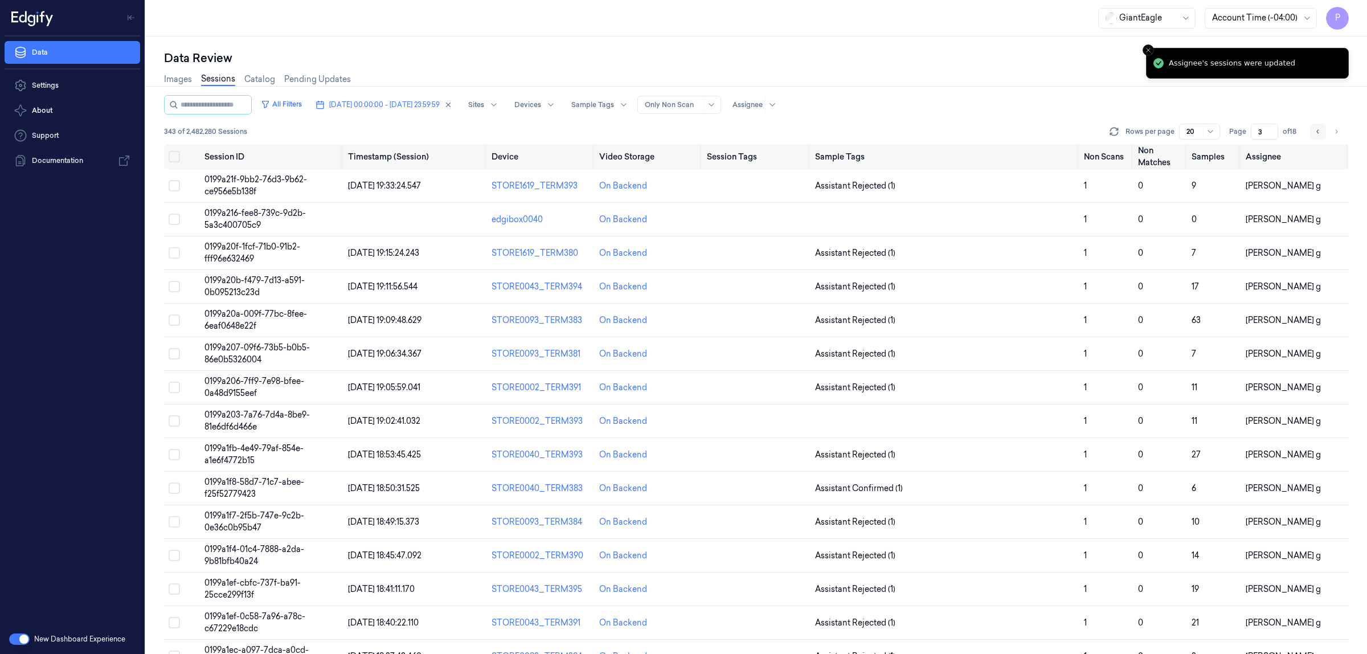
click at [1318, 132] on icon "Go to previous page" at bounding box center [1317, 131] width 7 height 9
type input "2"
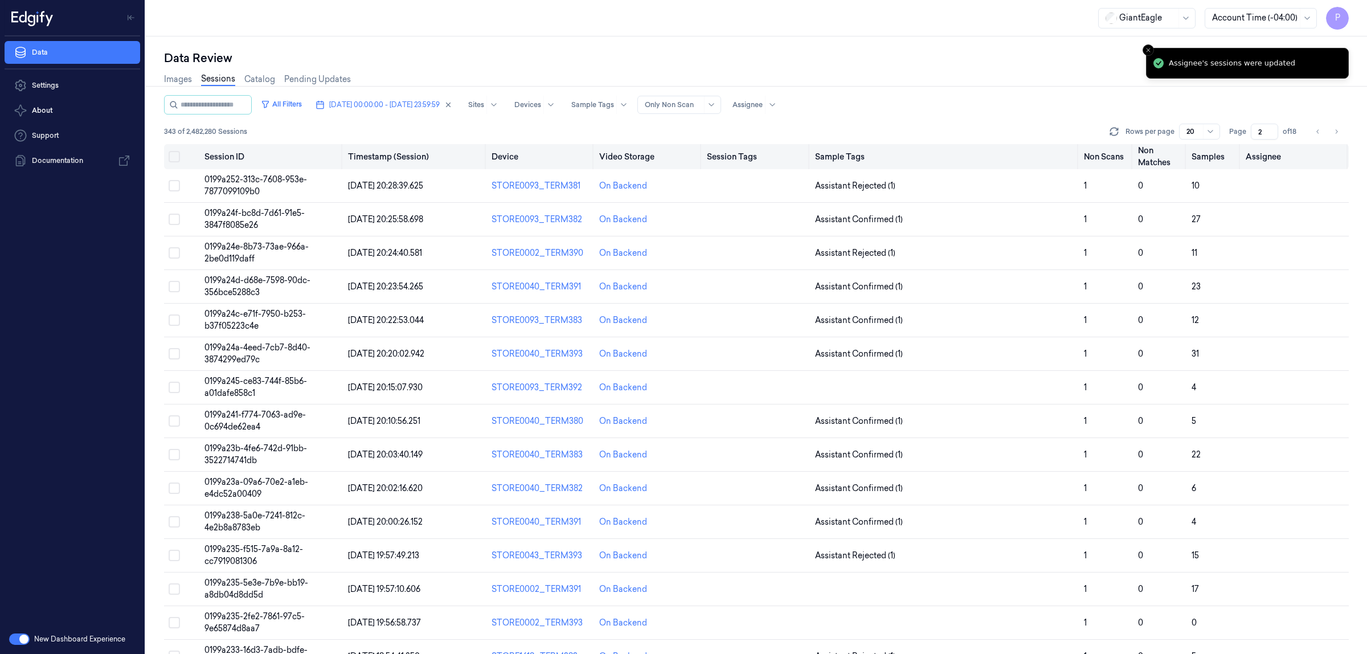
click at [173, 155] on button "Select all" at bounding box center [174, 156] width 11 height 11
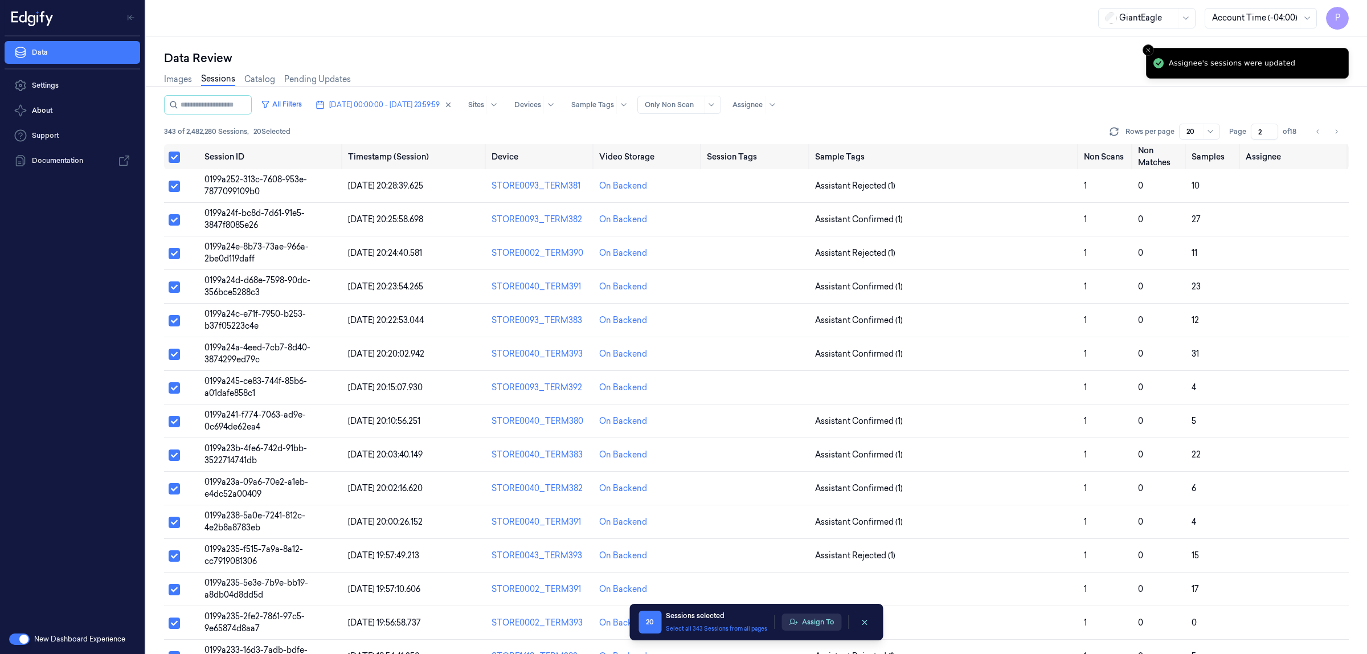
click at [807, 622] on button "Assign To" at bounding box center [811, 621] width 60 height 17
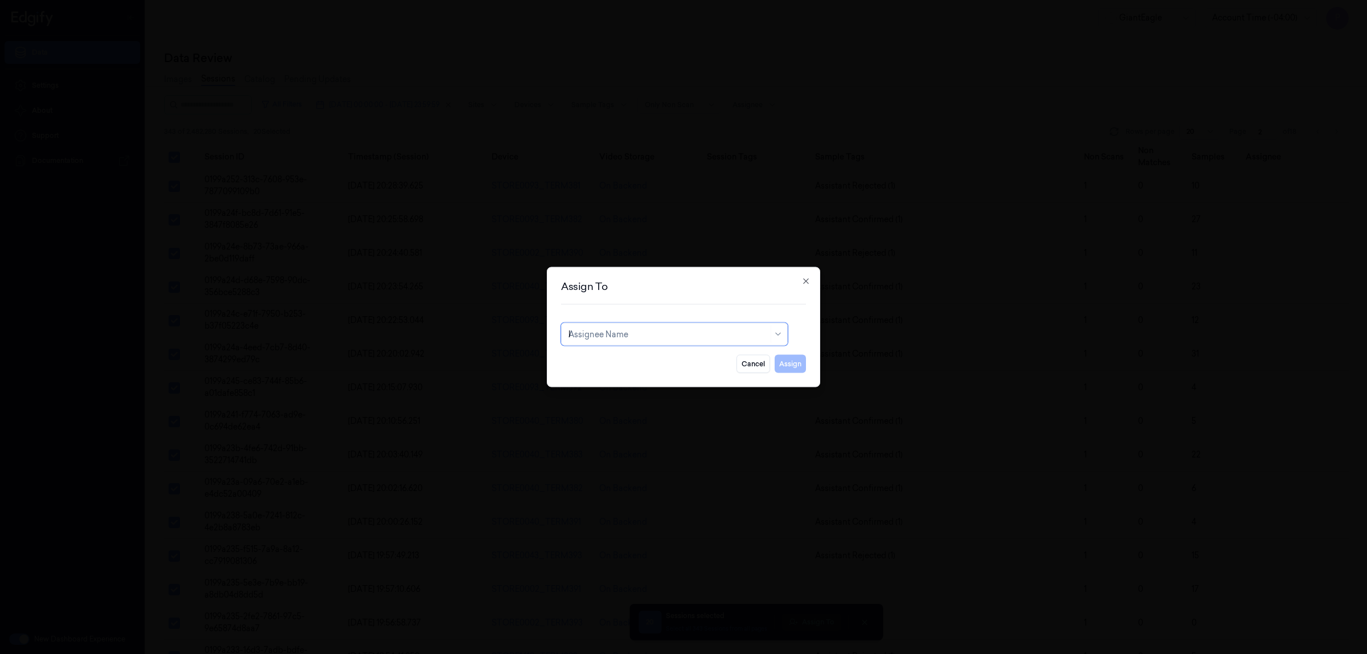
type input "ko"
click at [608, 363] on div "korisetty prem" at bounding box center [595, 360] width 55 height 12
click at [788, 359] on button "Assign" at bounding box center [789, 364] width 31 height 18
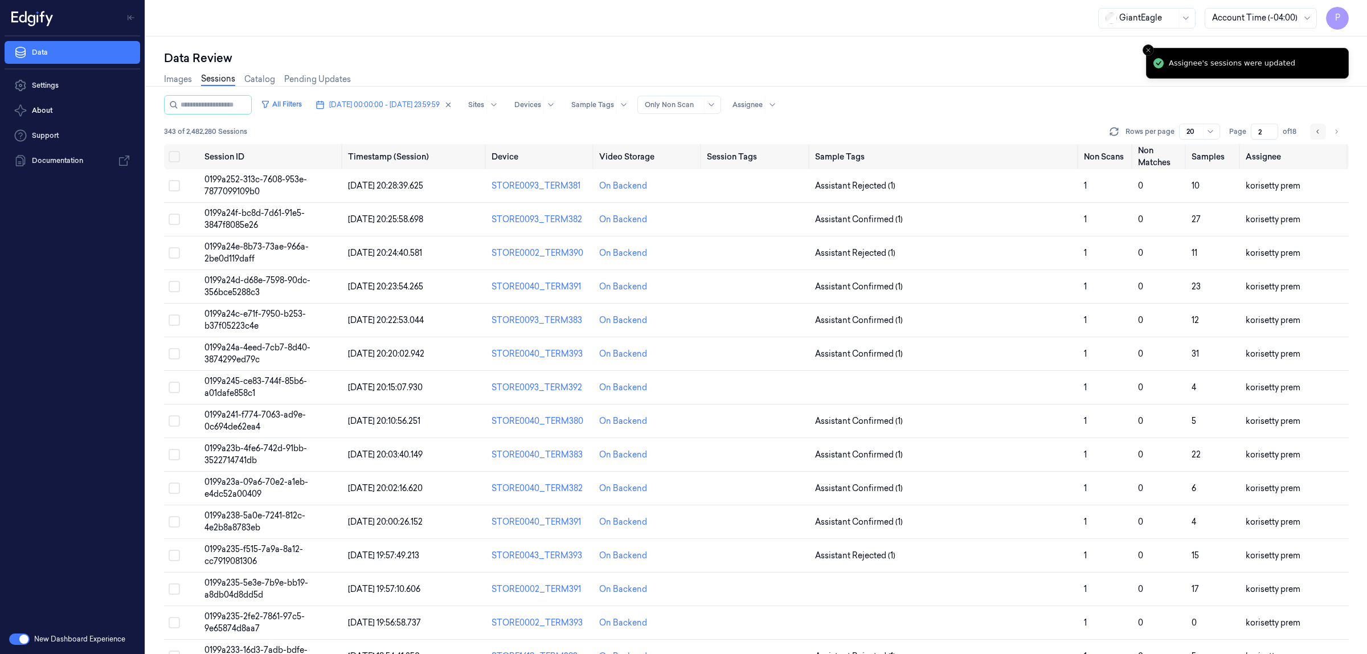
click at [1314, 130] on icon "Go to previous page" at bounding box center [1317, 131] width 7 height 9
type input "1"
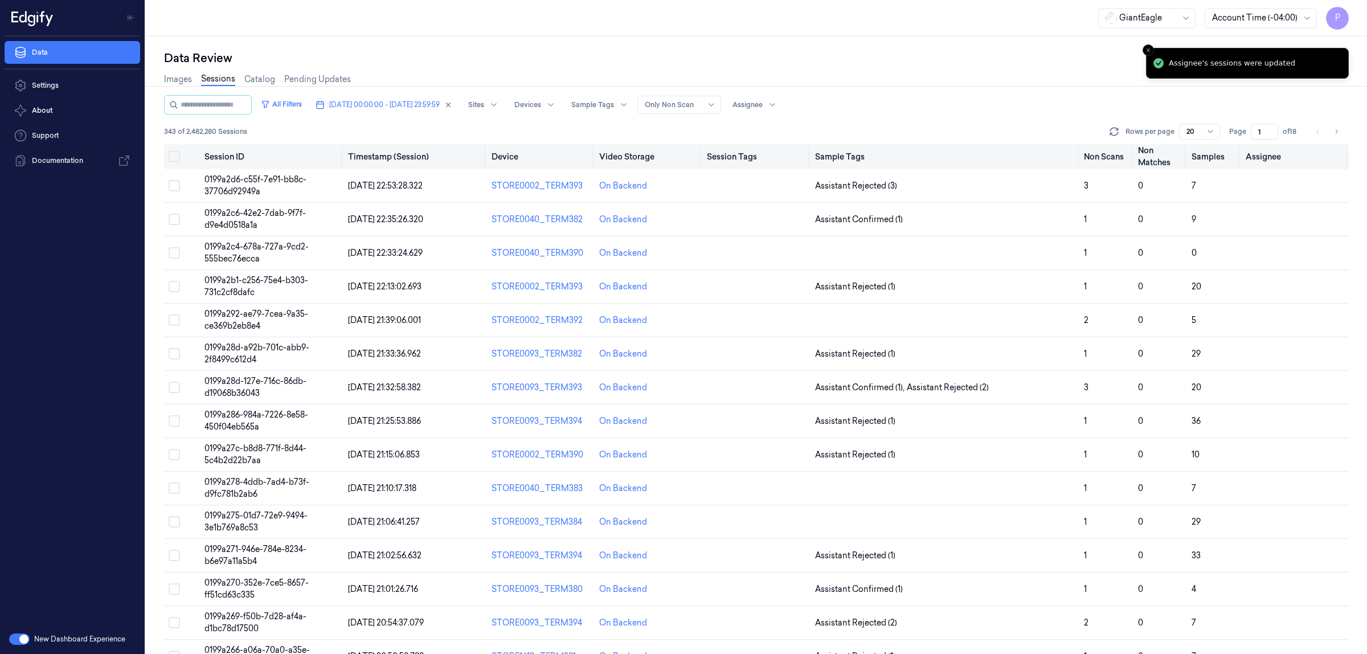
click at [173, 155] on button "Select all" at bounding box center [174, 156] width 11 height 11
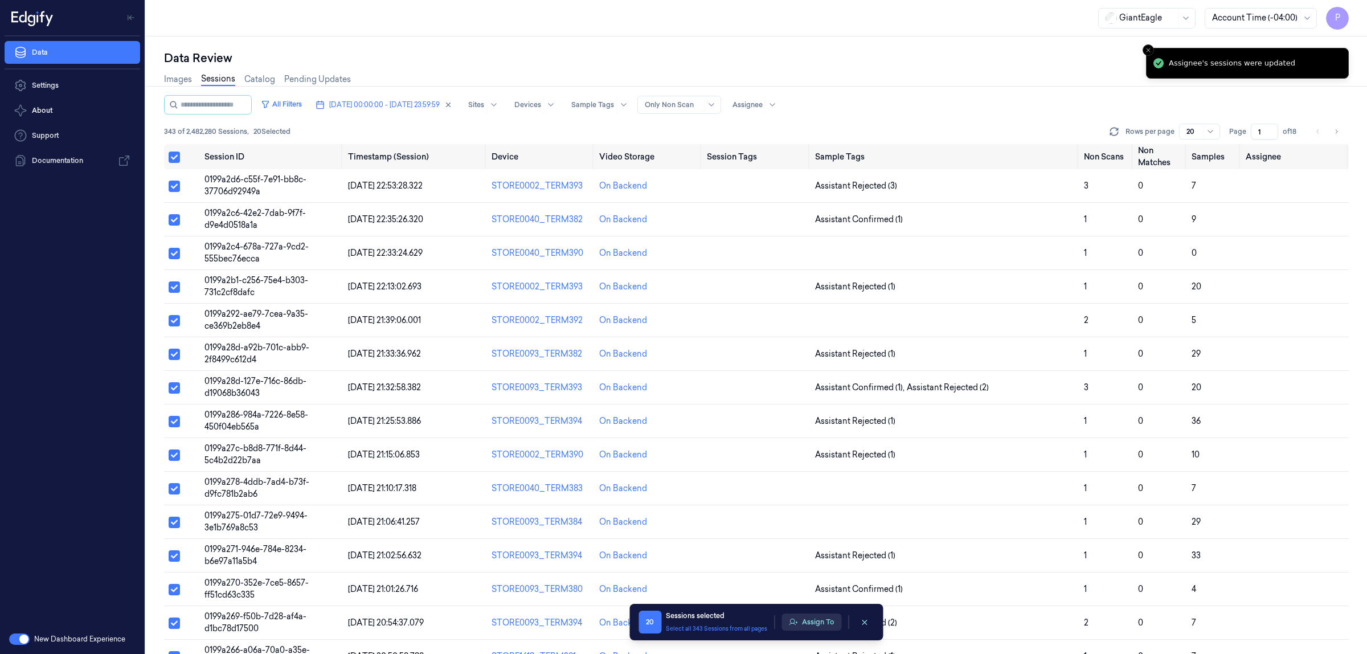
click at [826, 625] on button "Assign To" at bounding box center [811, 621] width 60 height 17
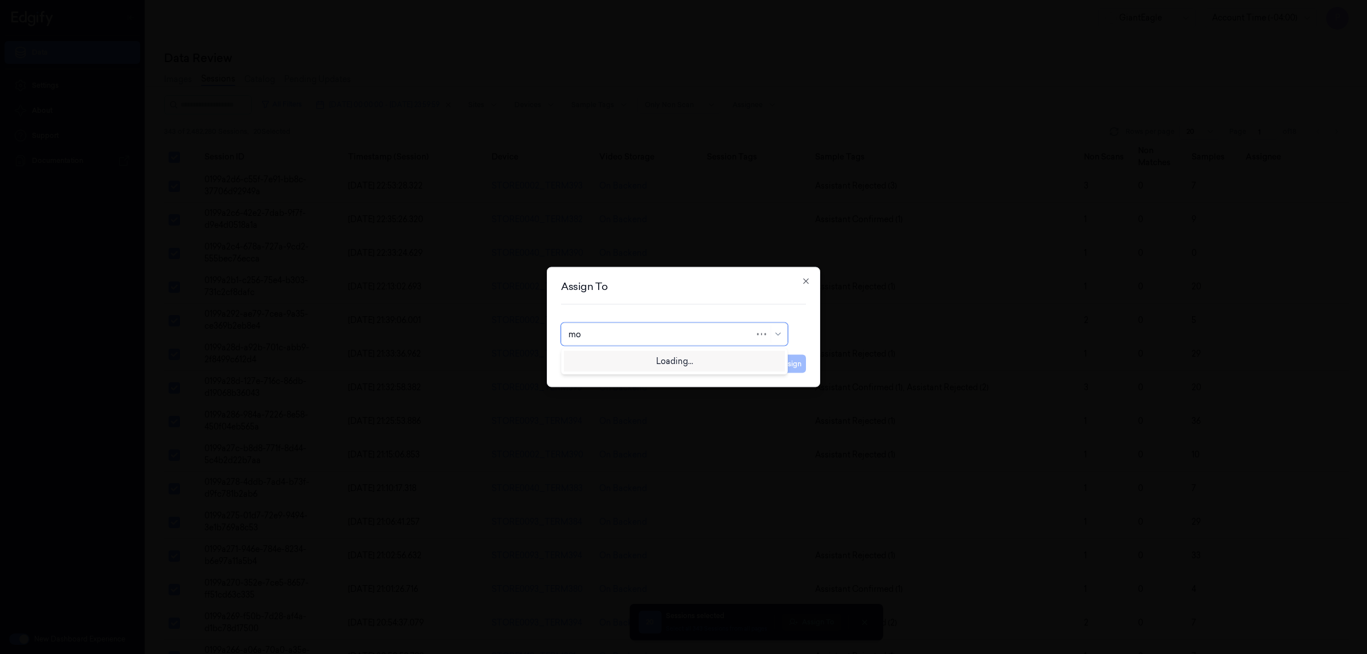
type input "moh"
click at [647, 366] on div "[PERSON_NAME]" at bounding box center [674, 360] width 221 height 19
click at [779, 362] on button "Assign" at bounding box center [789, 364] width 31 height 18
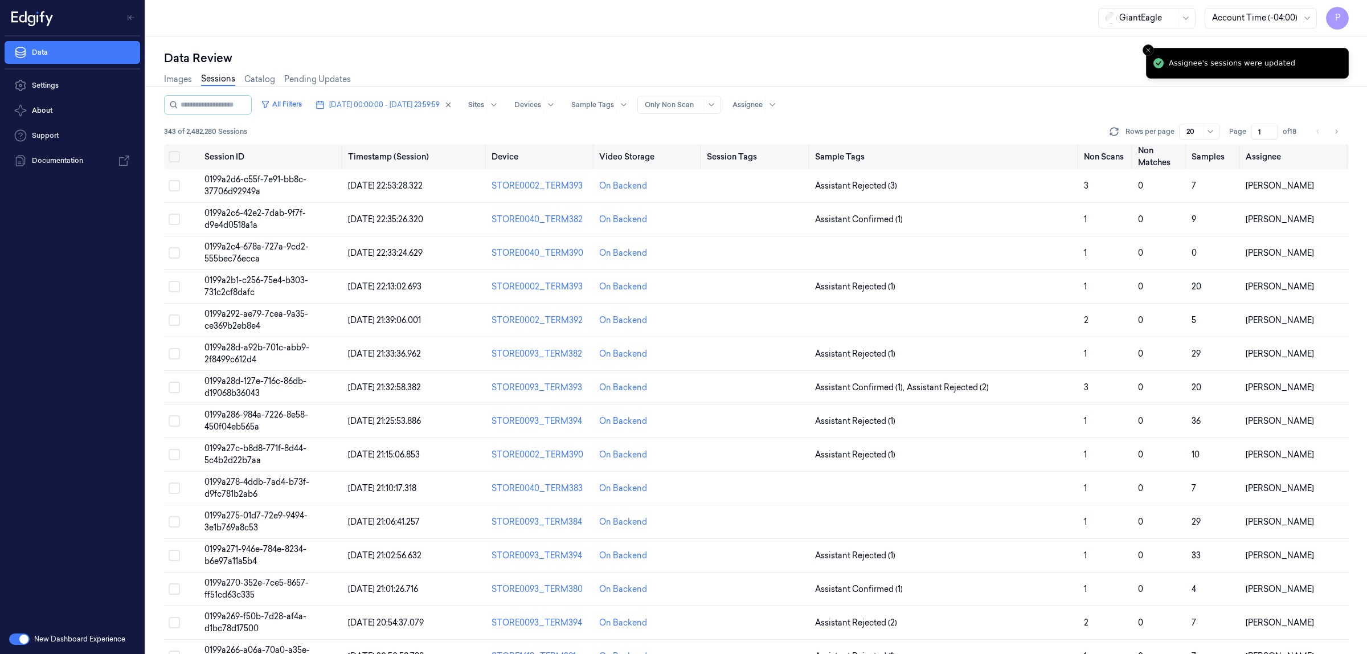
click at [914, 79] on div "Images Sessions Catalog Pending Updates" at bounding box center [756, 80] width 1184 height 29
